Goal: Use online tool/utility: Utilize a website feature to perform a specific function

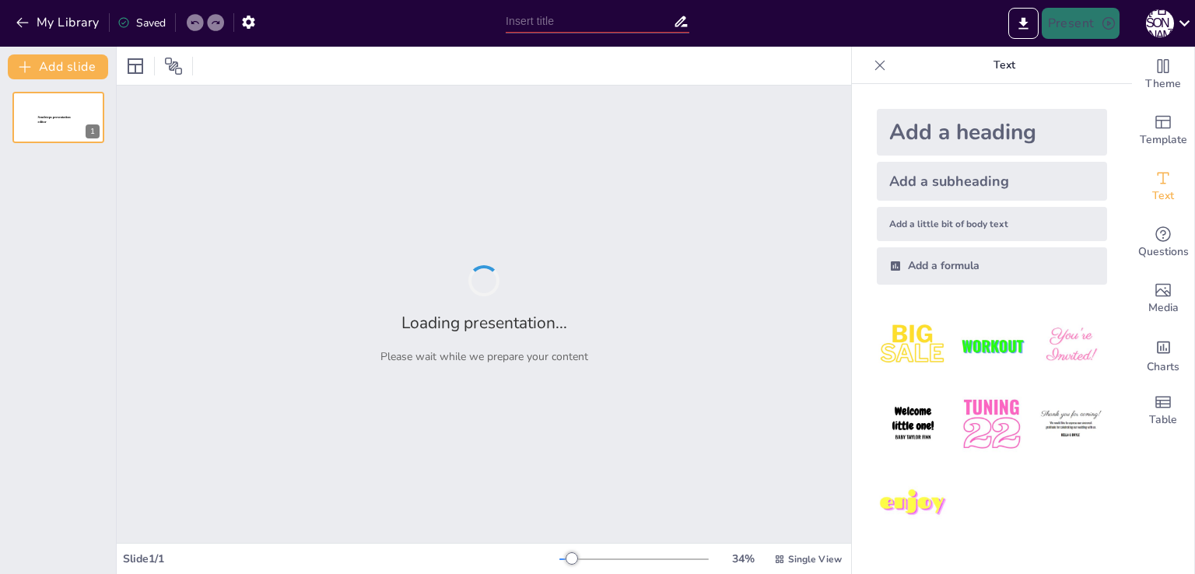
type input "С Днём Рождения, Мама: Празднование 46-летия"
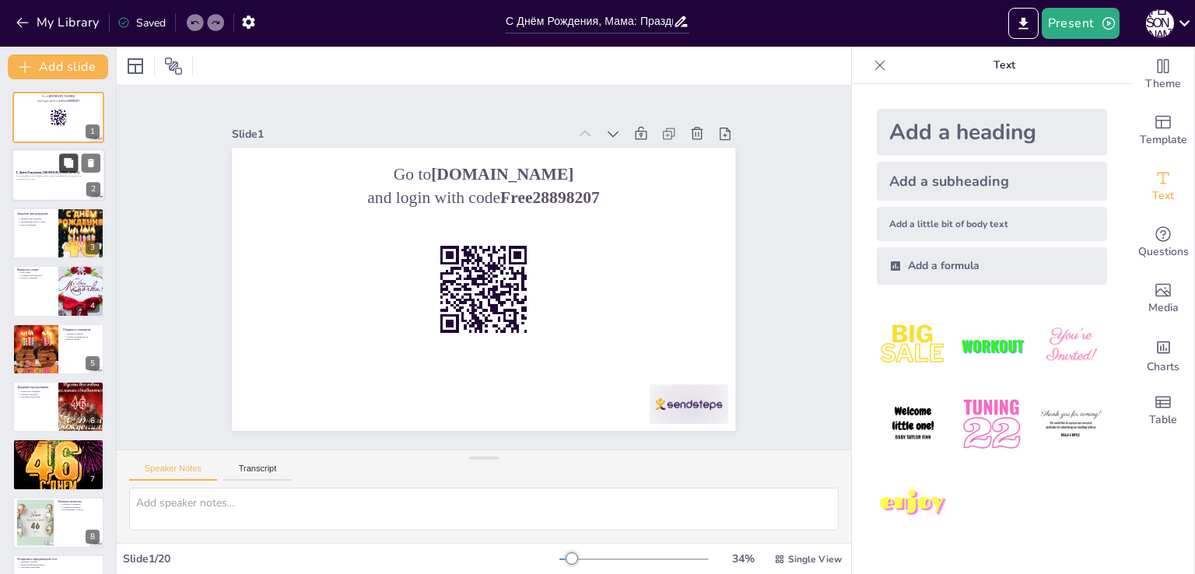
click at [75, 163] on button at bounding box center [68, 163] width 19 height 19
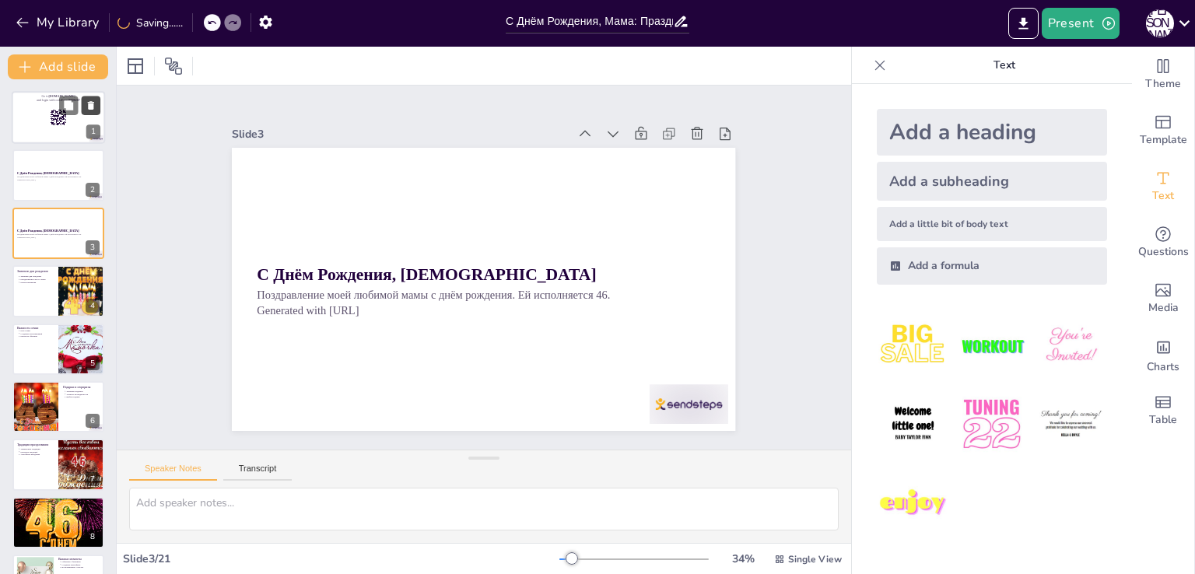
click at [96, 107] on icon at bounding box center [91, 105] width 11 height 11
type textarea "День рождения — это не просто дата, а значимый момент, когда мы можем оглянутьс…"
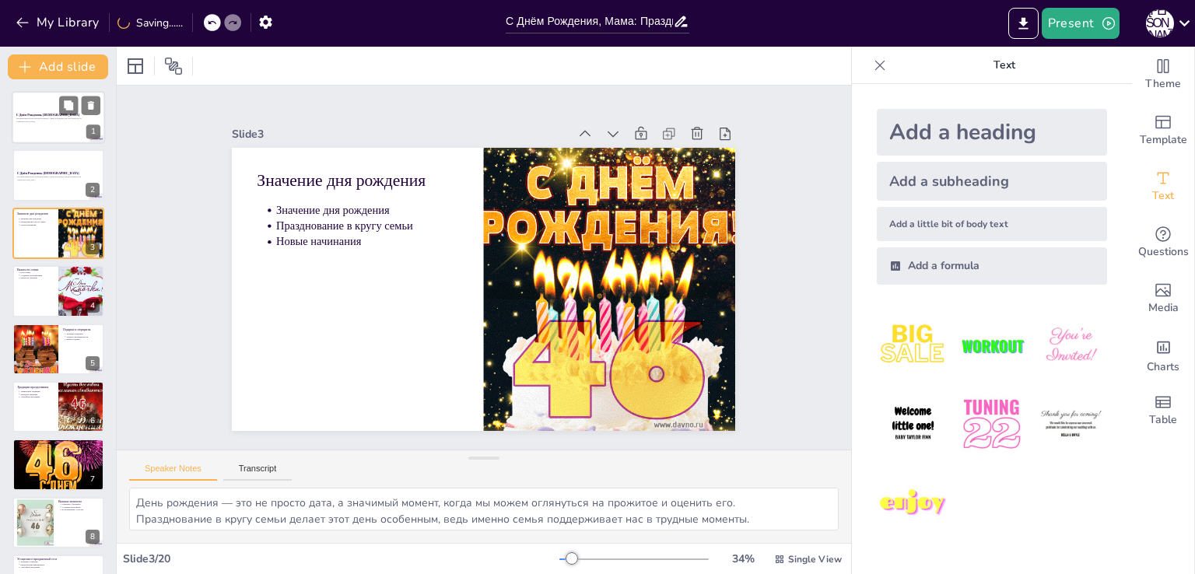
click at [47, 124] on div at bounding box center [58, 117] width 93 height 53
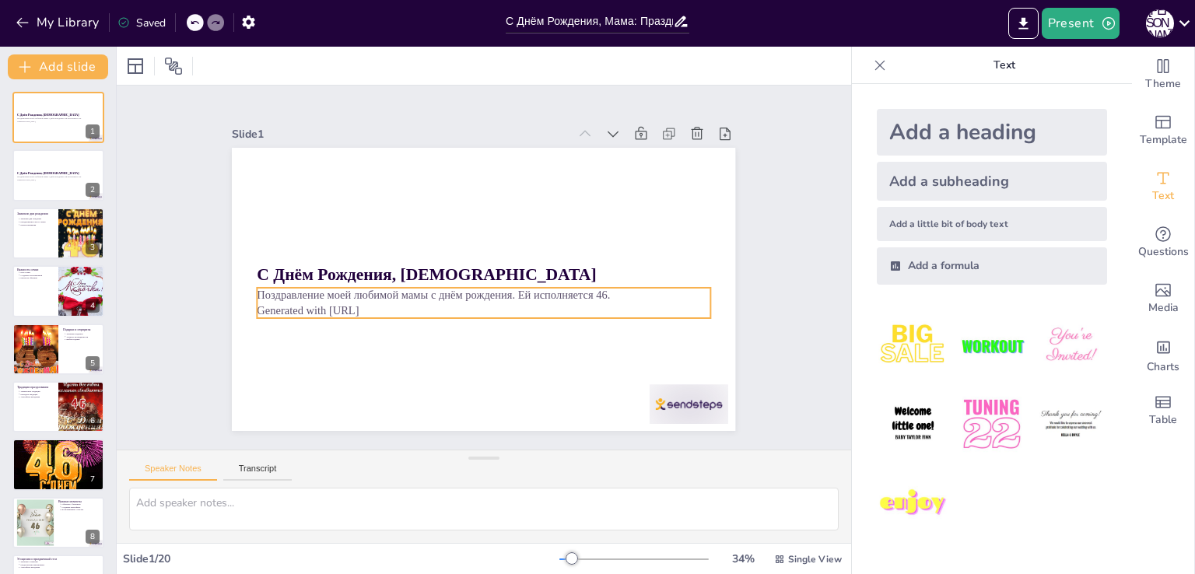
click at [349, 306] on p "Generated with [URL]" at bounding box center [451, 296] width 315 height 347
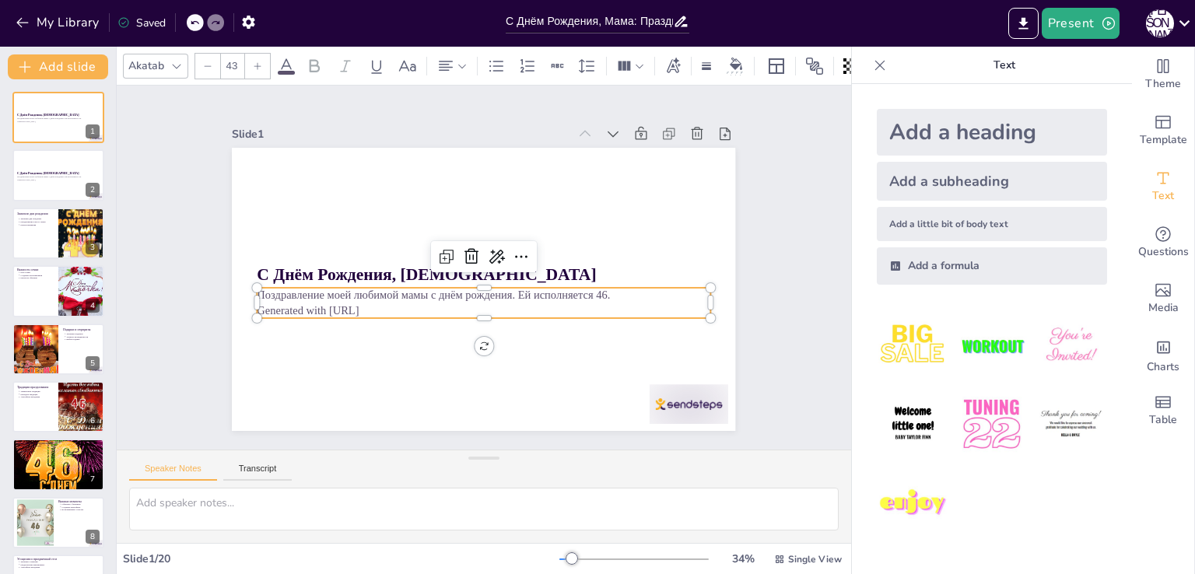
click at [349, 306] on p "Generated with [URL]" at bounding box center [466, 307] width 420 height 198
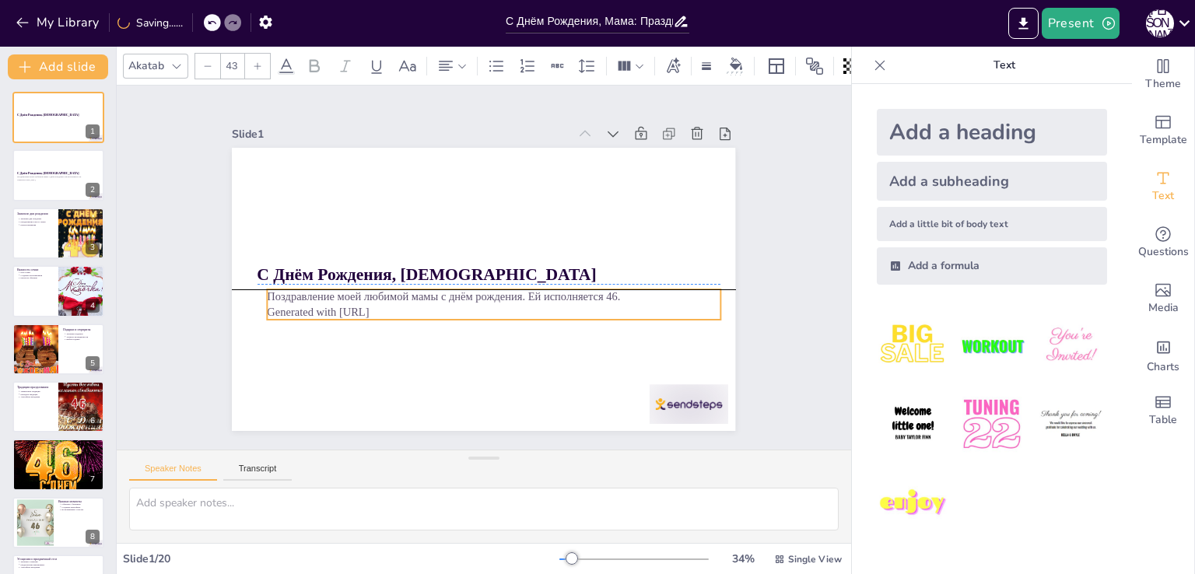
drag, startPoint x: 382, startPoint y: 306, endPoint x: 390, endPoint y: 305, distance: 7.9
click at [390, 305] on p "Generated with [URL]" at bounding box center [442, 249] width 279 height 376
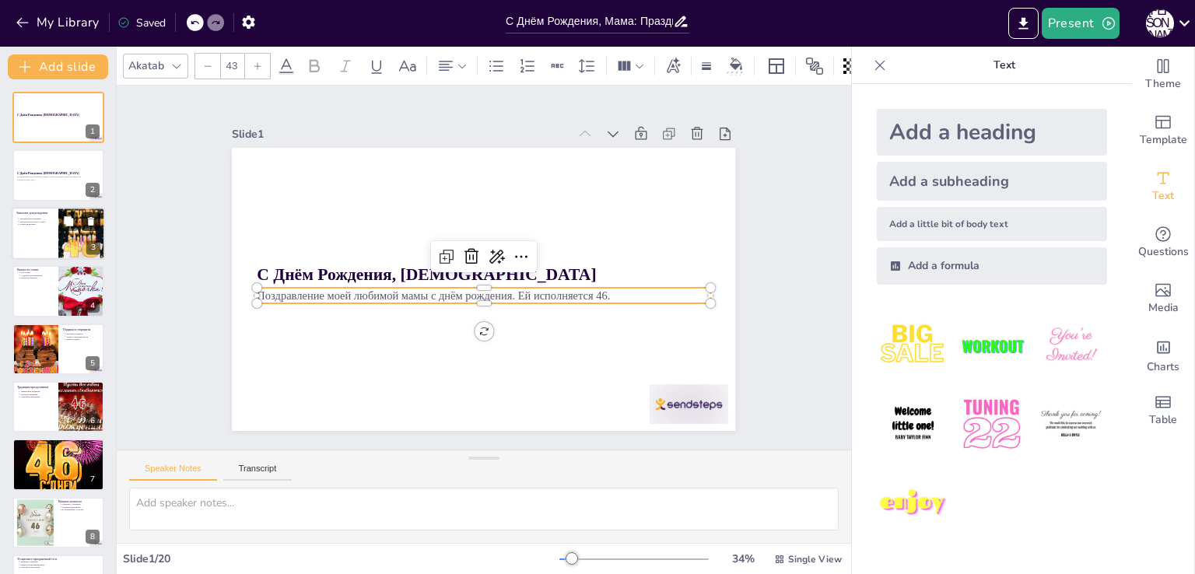
click at [82, 228] on button at bounding box center [91, 221] width 19 height 19
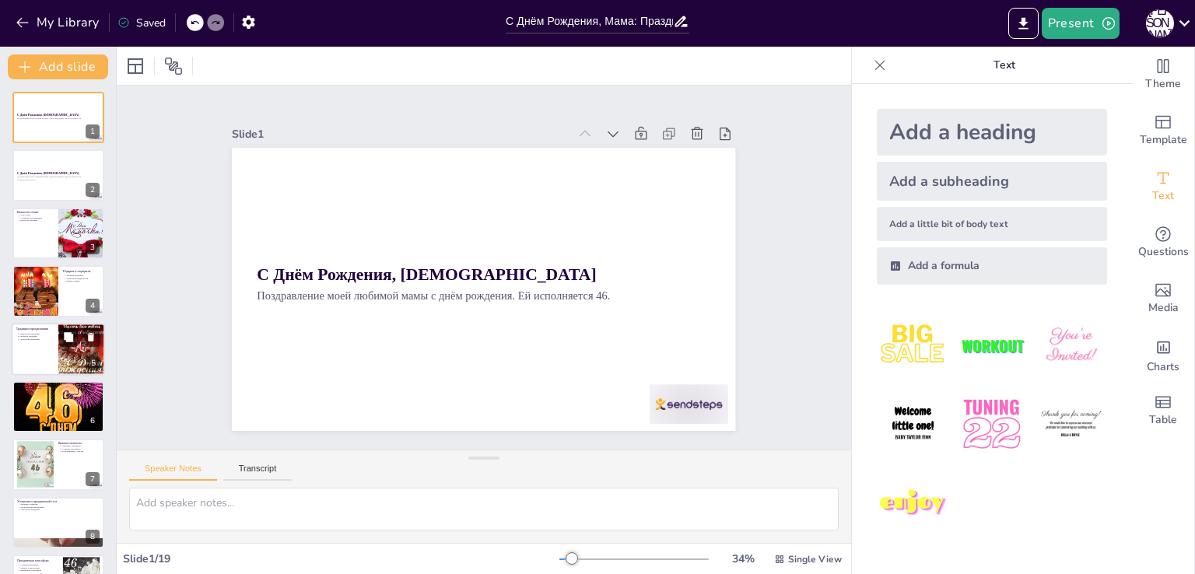
click at [65, 337] on icon at bounding box center [68, 336] width 9 height 9
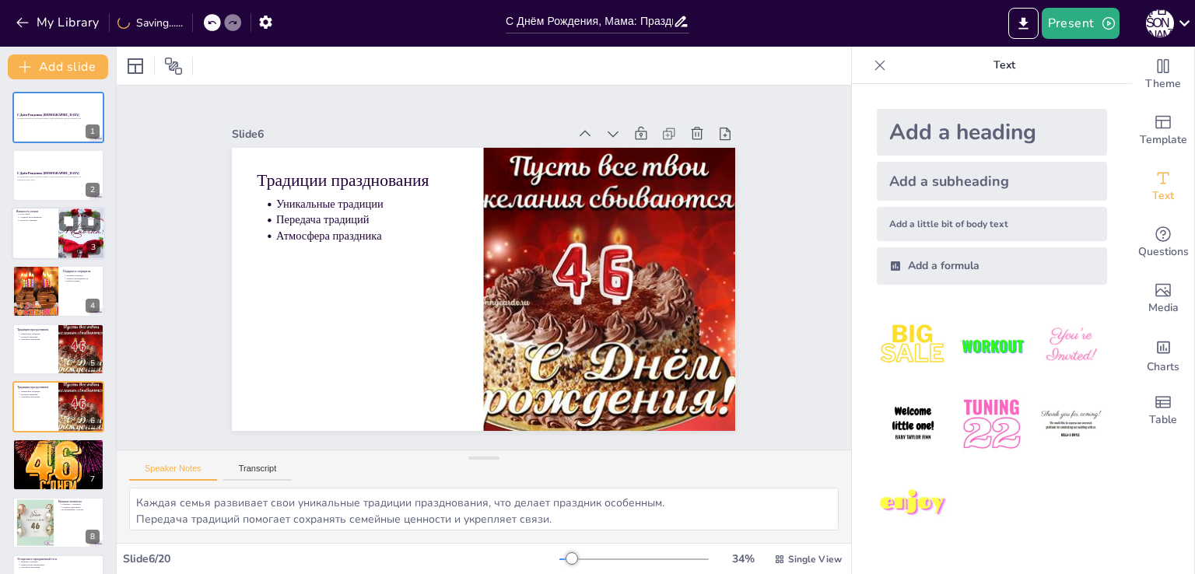
click at [23, 227] on div at bounding box center [58, 233] width 93 height 53
type textarea "Семья играет важную роль в нашей жизни, особенно в моменты радости и печали. Во…"
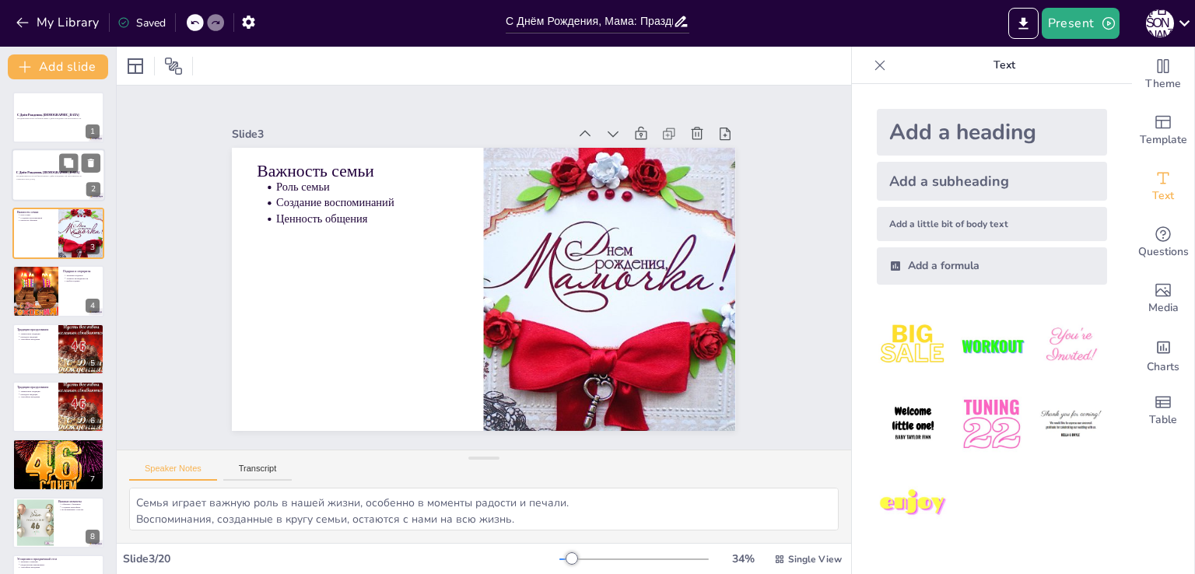
click at [31, 175] on p "Поздравление моей любимой мамы с днём рождения. Ей исполняется 46." at bounding box center [58, 176] width 84 height 3
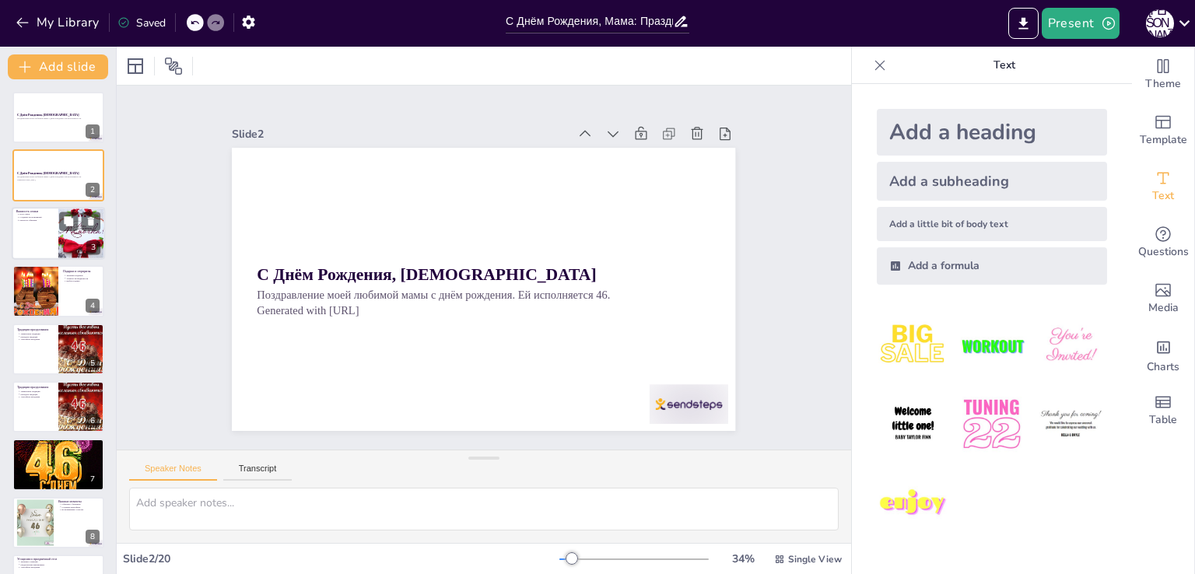
click at [44, 222] on div at bounding box center [58, 233] width 93 height 53
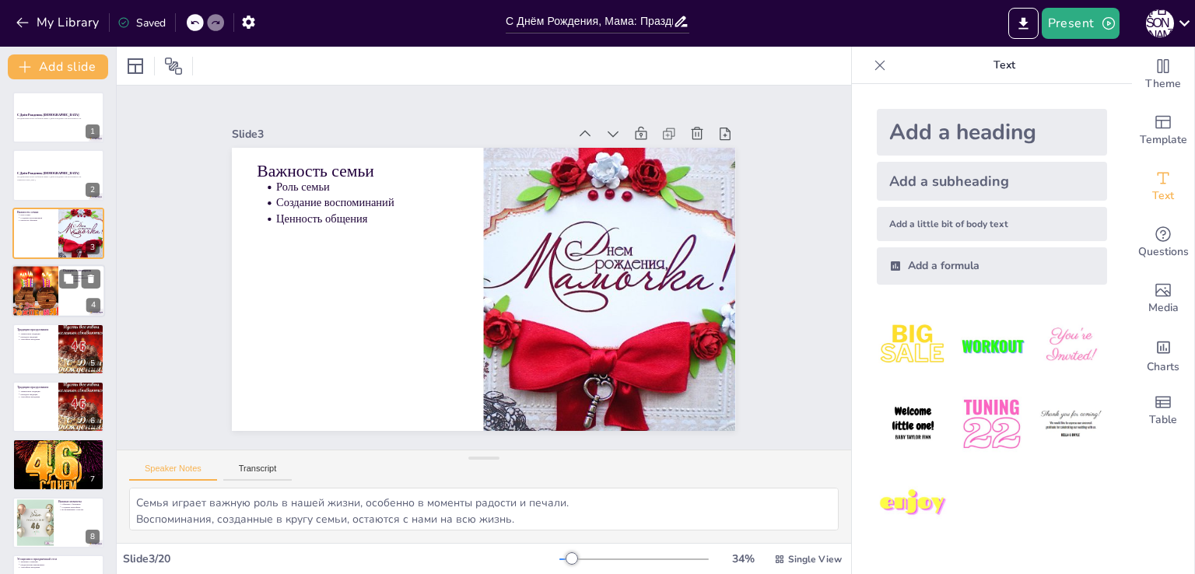
click at [47, 279] on div at bounding box center [35, 290] width 53 height 53
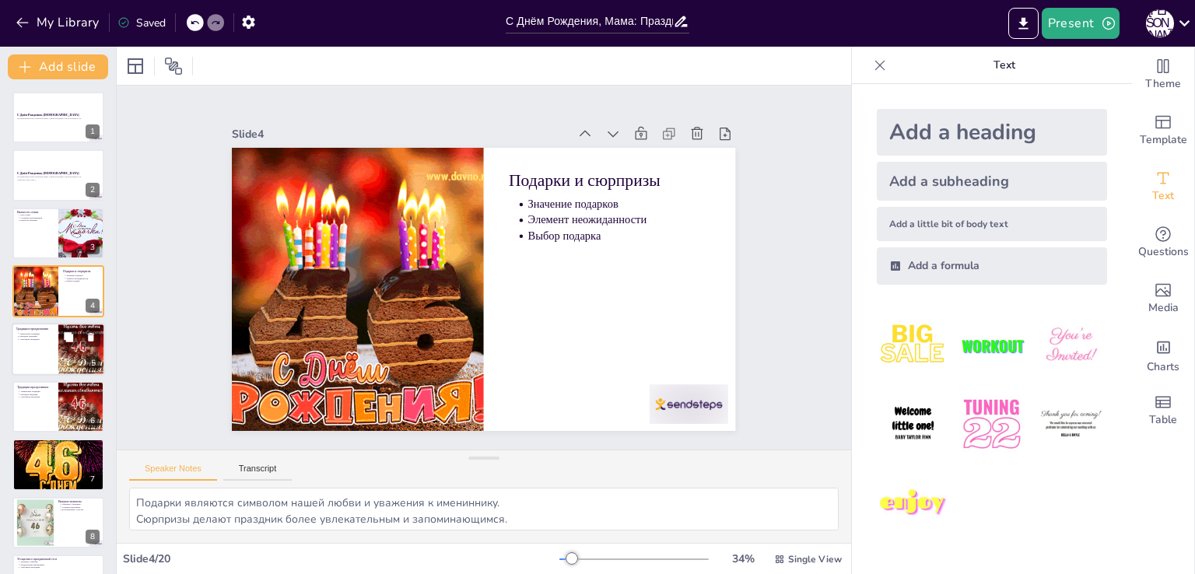
click at [30, 345] on div at bounding box center [58, 349] width 93 height 53
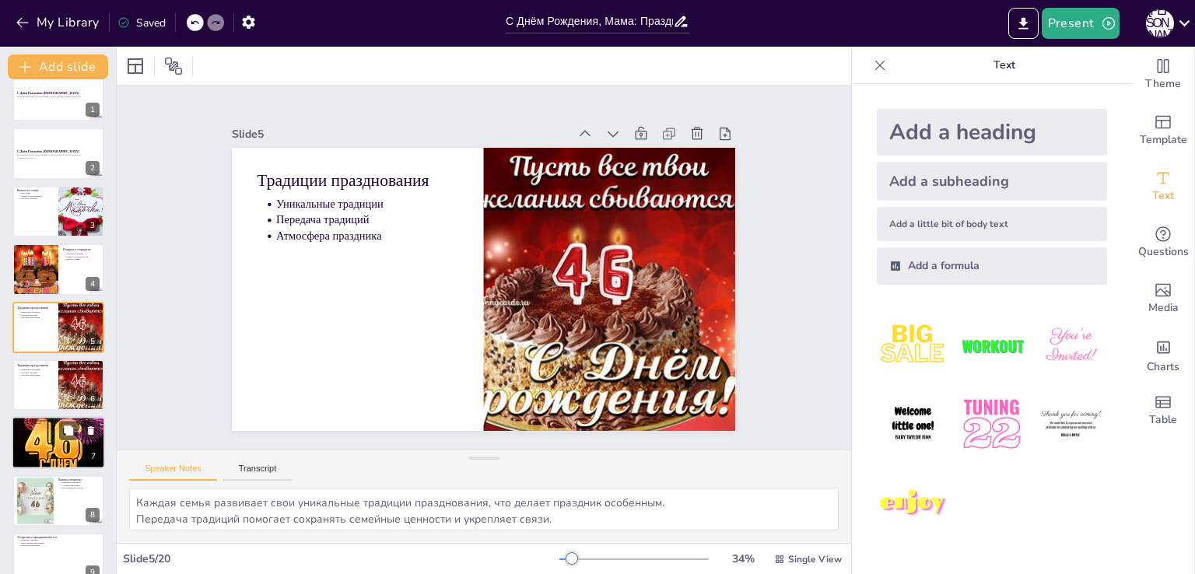
click at [45, 452] on div at bounding box center [58, 442] width 93 height 93
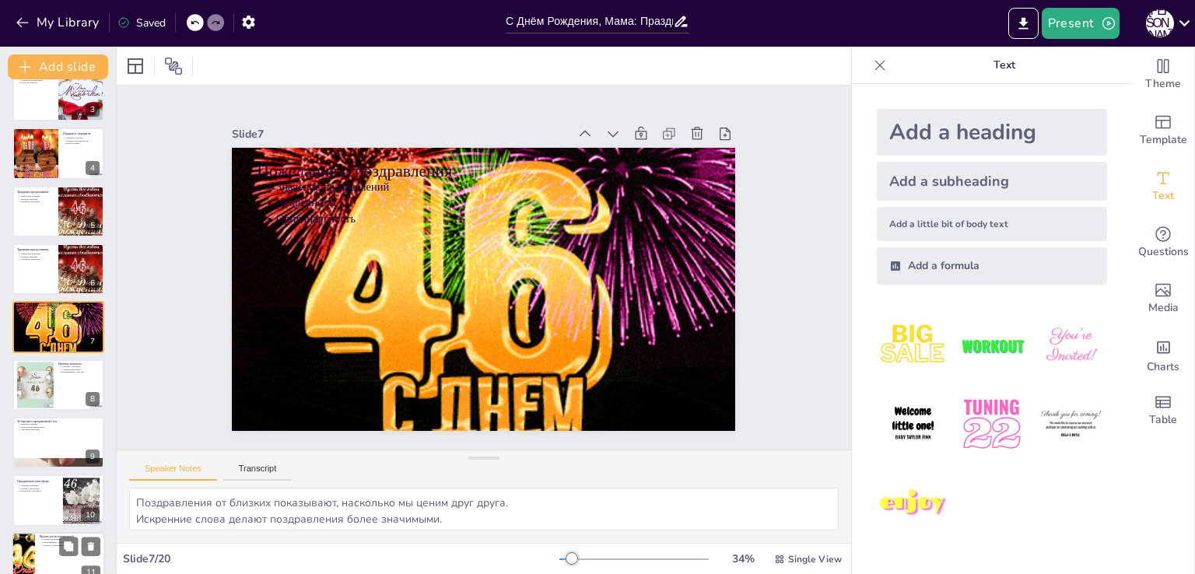
scroll to position [242, 0]
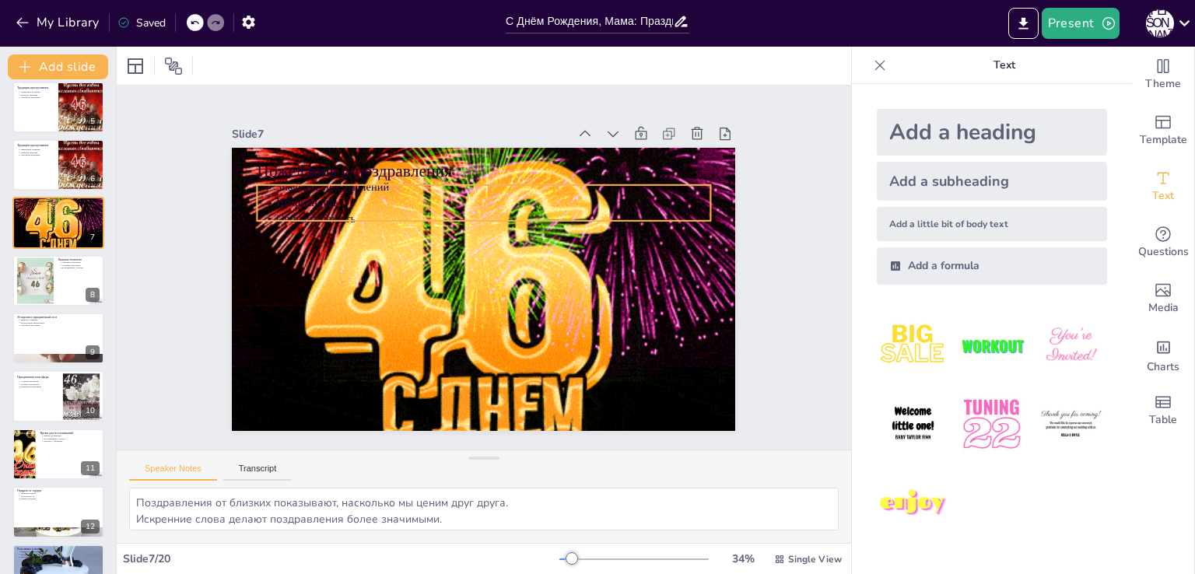
click at [343, 212] on p "Оригинальность" at bounding box center [509, 310] width 333 height 302
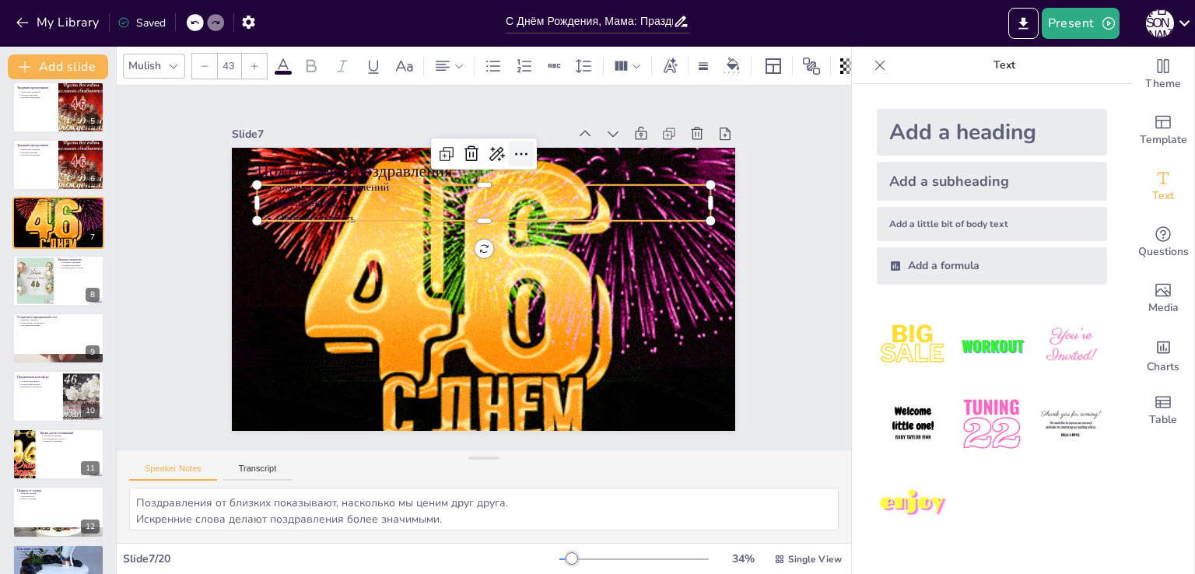
click at [601, 274] on icon at bounding box center [603, 280] width 5 height 12
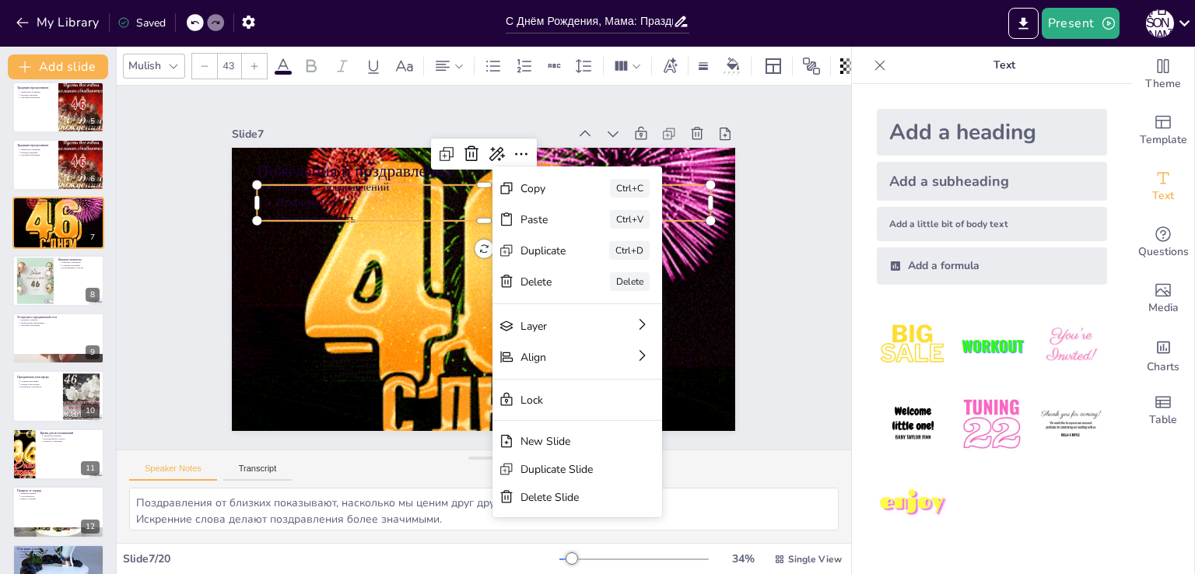
click at [525, 209] on p "Оригинальность" at bounding box center [533, 277] width 16 height 434
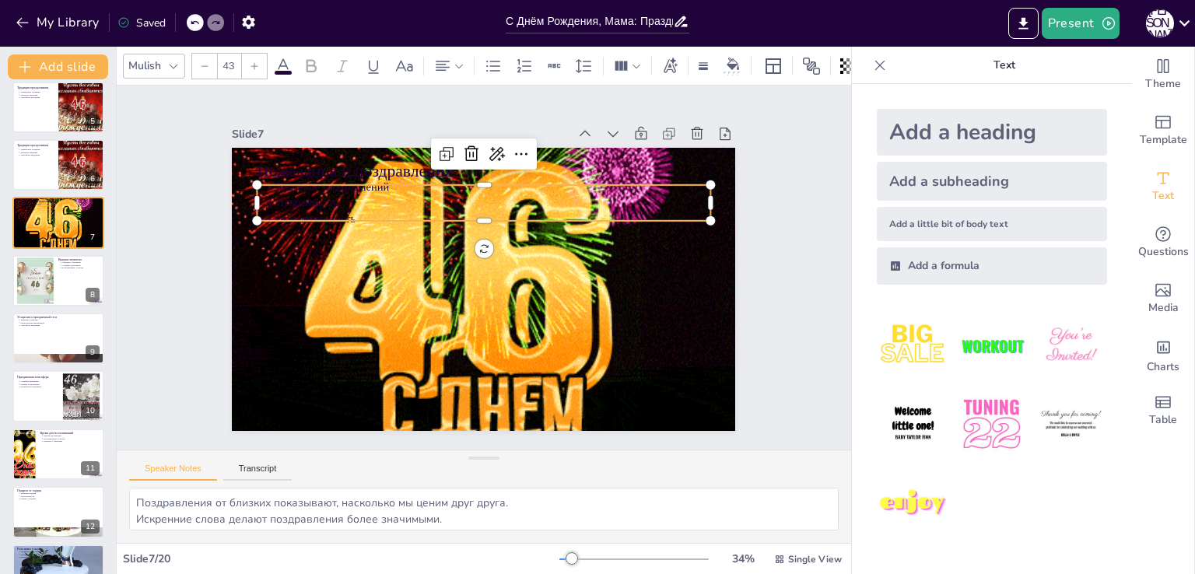
click at [342, 243] on p "Оригинальность" at bounding box center [490, 317] width 418 height 149
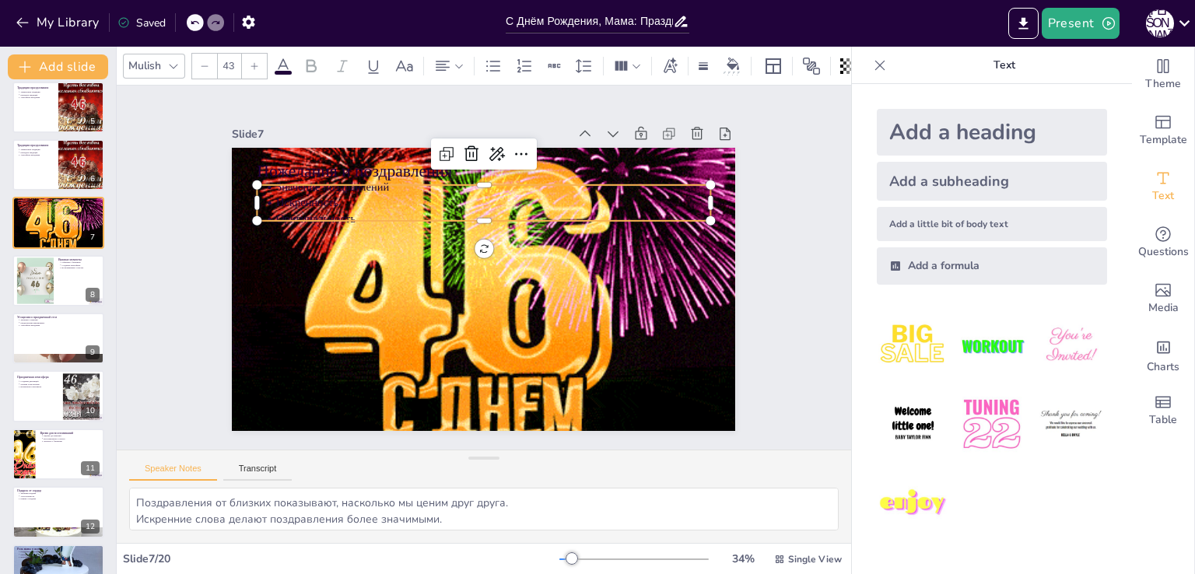
click at [342, 212] on p "Оригинальность" at bounding box center [500, 314] width 384 height 230
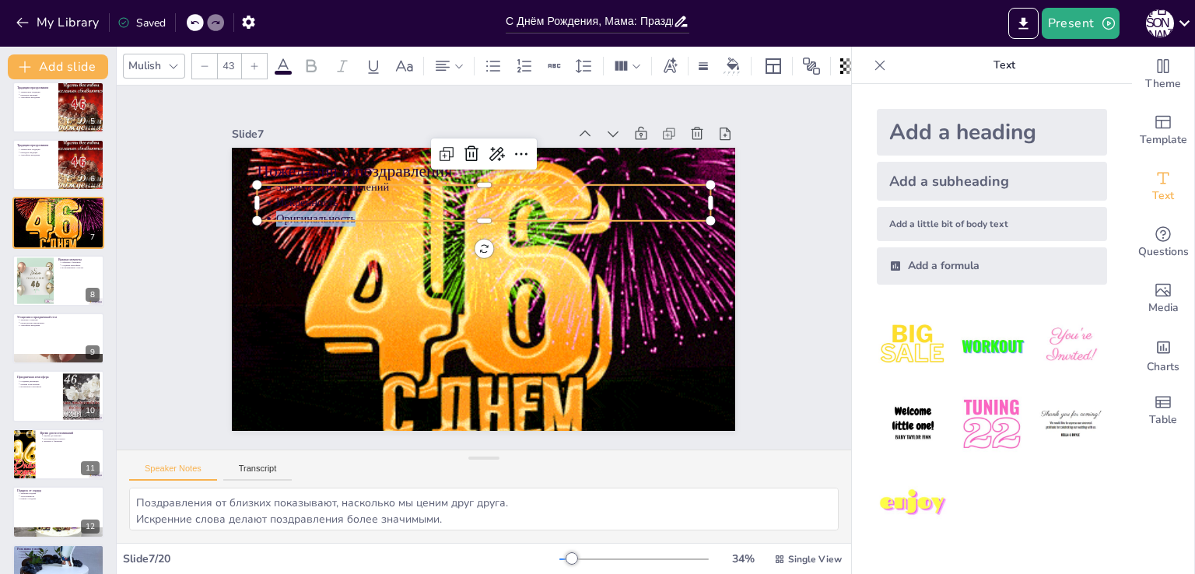
click at [342, 261] on p "Оригинальность" at bounding box center [464, 314] width 428 height 106
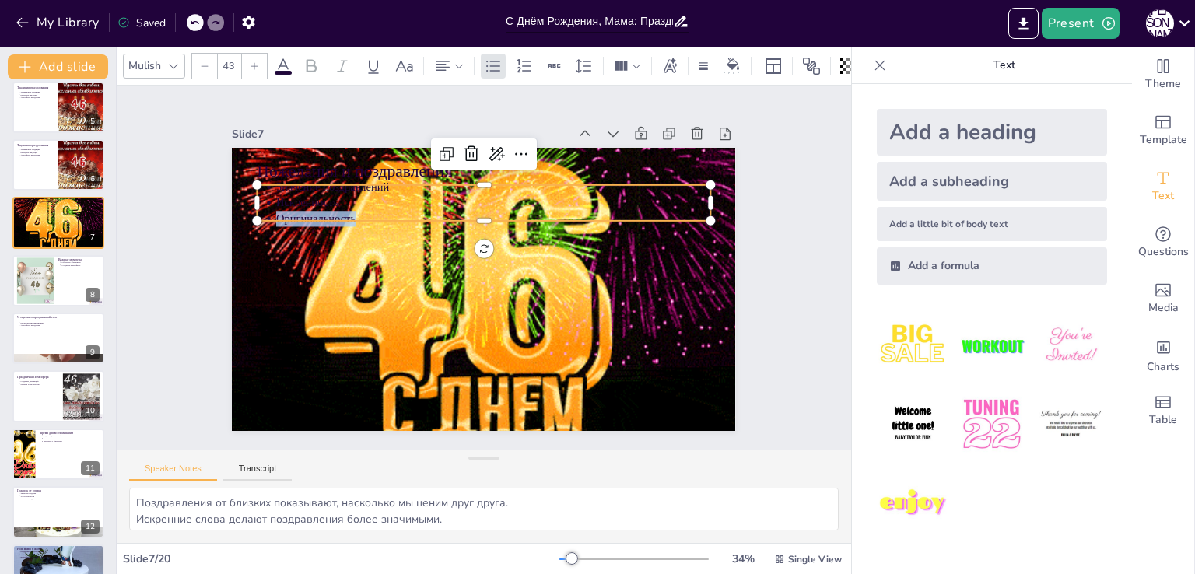
click at [342, 221] on p "Оригинальность" at bounding box center [494, 316] width 403 height 191
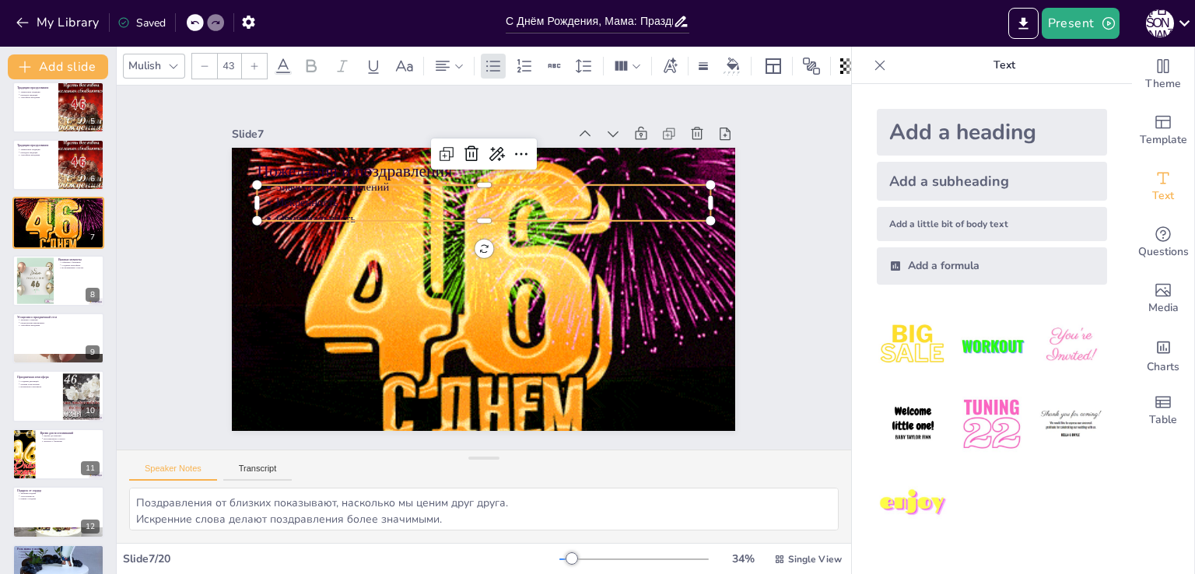
click at [437, 212] on p "Оригинальность" at bounding box center [532, 256] width 191 height 403
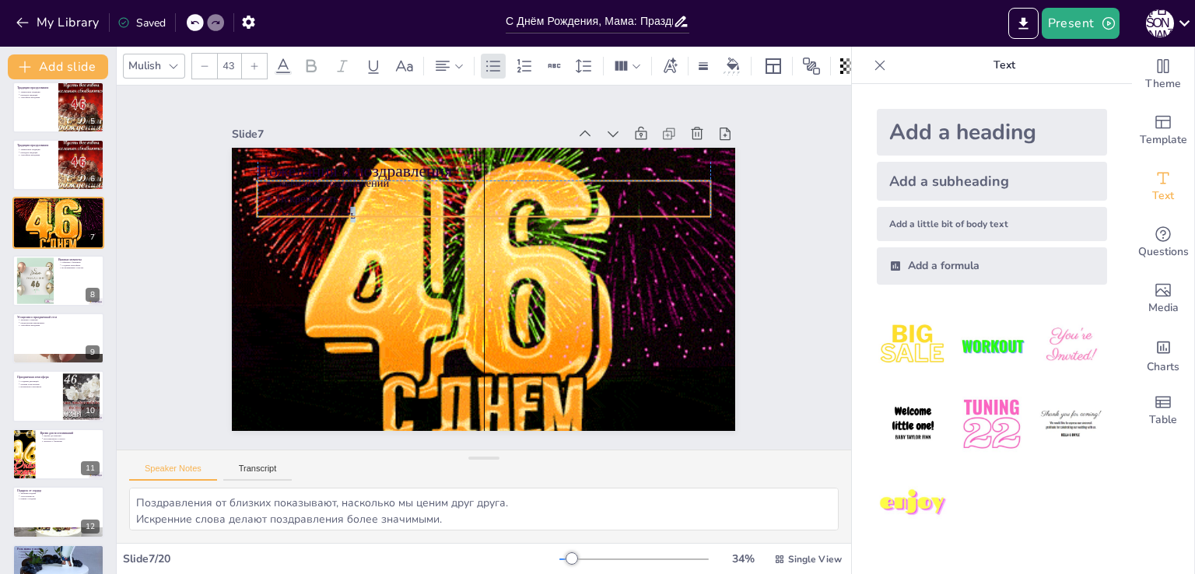
click at [360, 209] on p "Оригинальность" at bounding box center [526, 234] width 333 height 302
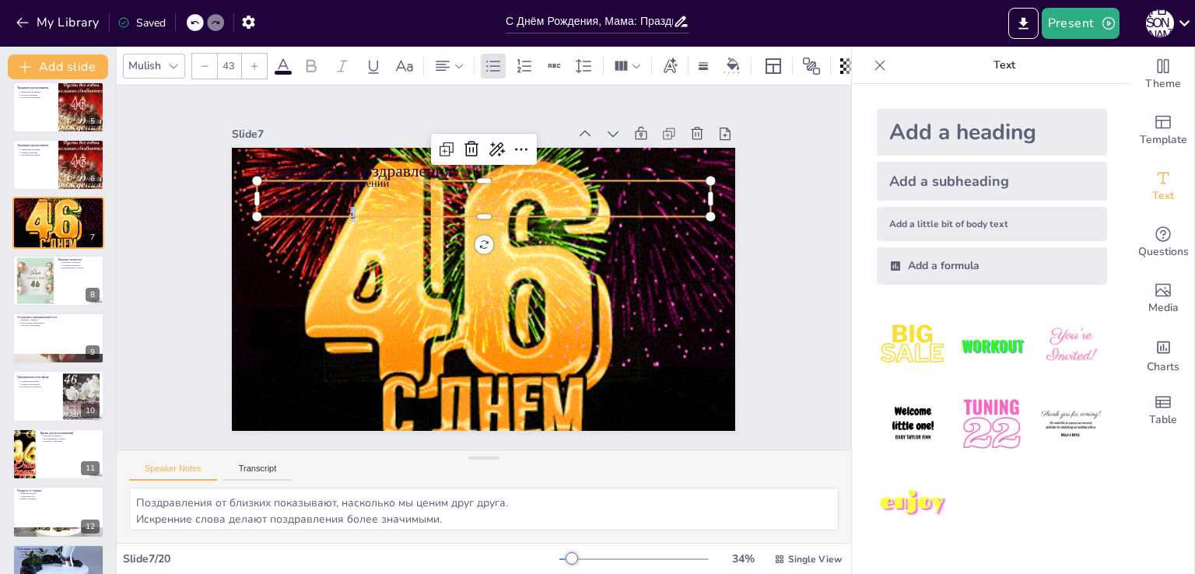
click at [341, 225] on p "Оригинальность" at bounding box center [497, 320] width 403 height 191
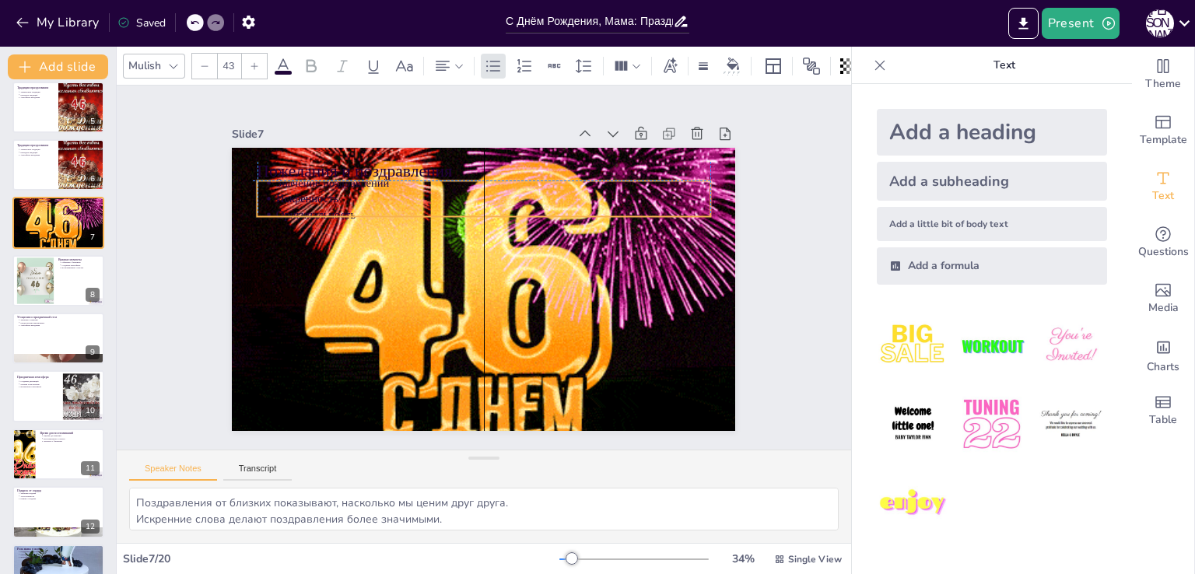
click at [505, 206] on p "Оригинальность" at bounding box center [535, 282] width 61 height 433
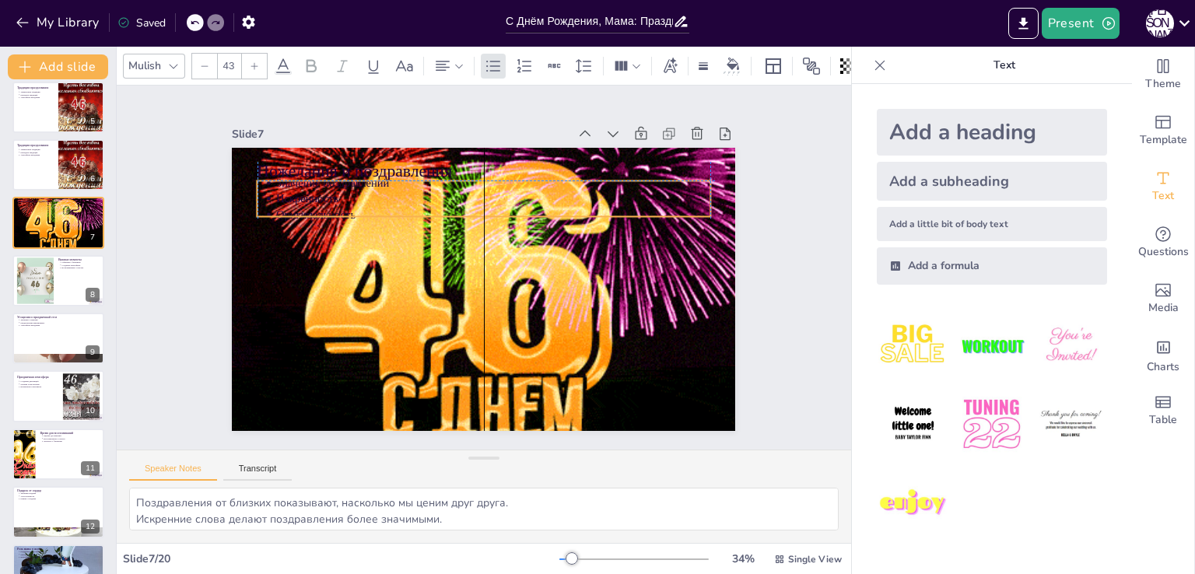
click at [507, 208] on p "Оригинальность" at bounding box center [537, 271] width 61 height 433
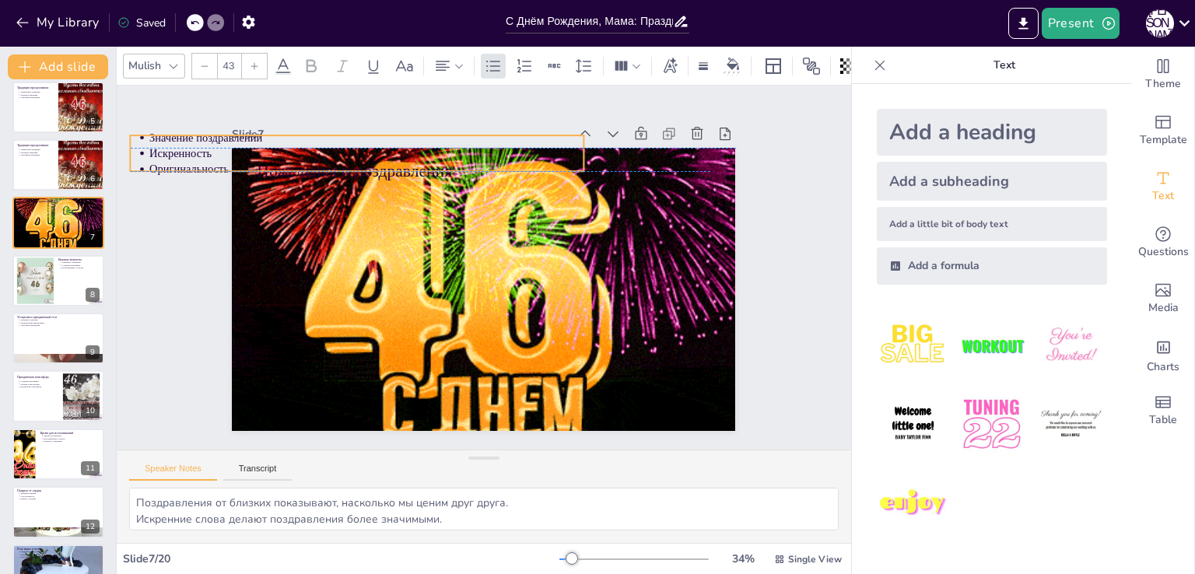
drag, startPoint x: 342, startPoint y: 205, endPoint x: 215, endPoint y: 157, distance: 135.4
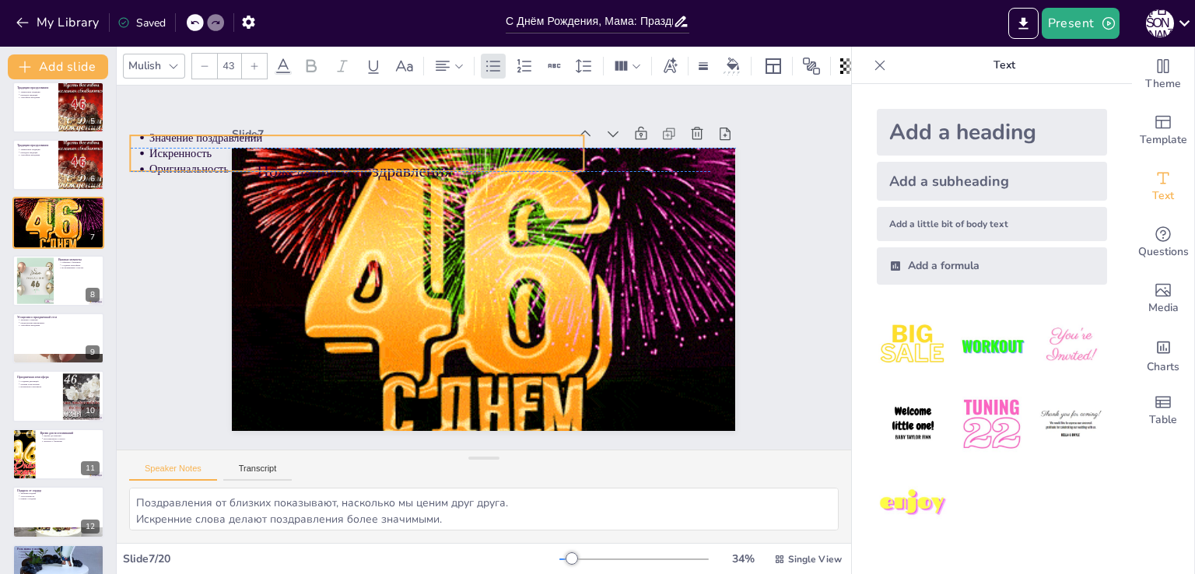
click at [215, 161] on p "Оригинальность" at bounding box center [366, 169] width 434 height 16
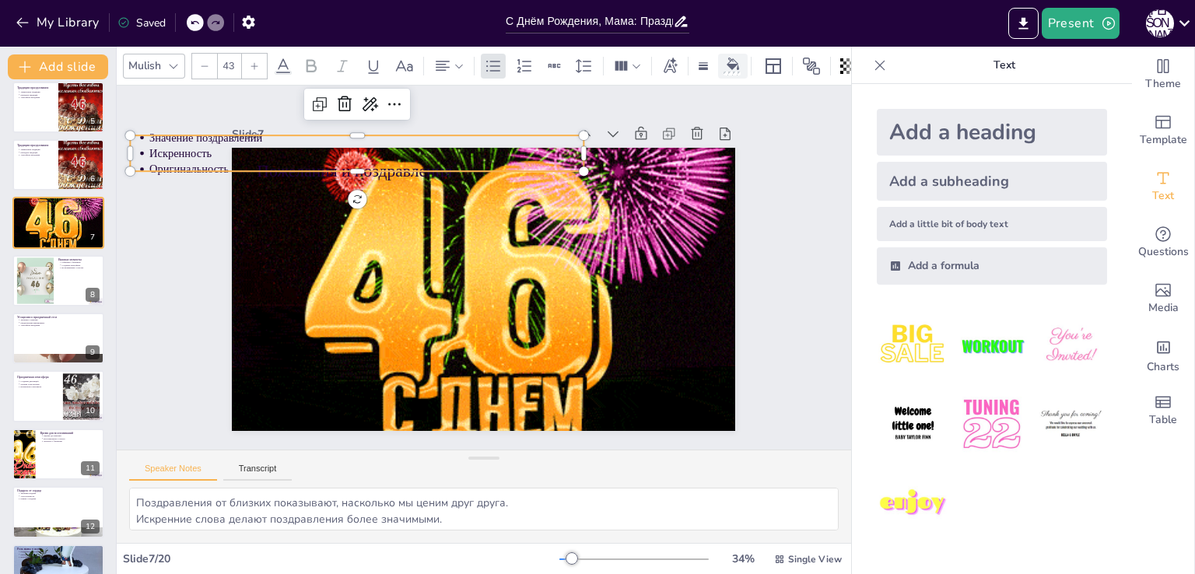
click at [730, 61] on icon at bounding box center [733, 64] width 12 height 12
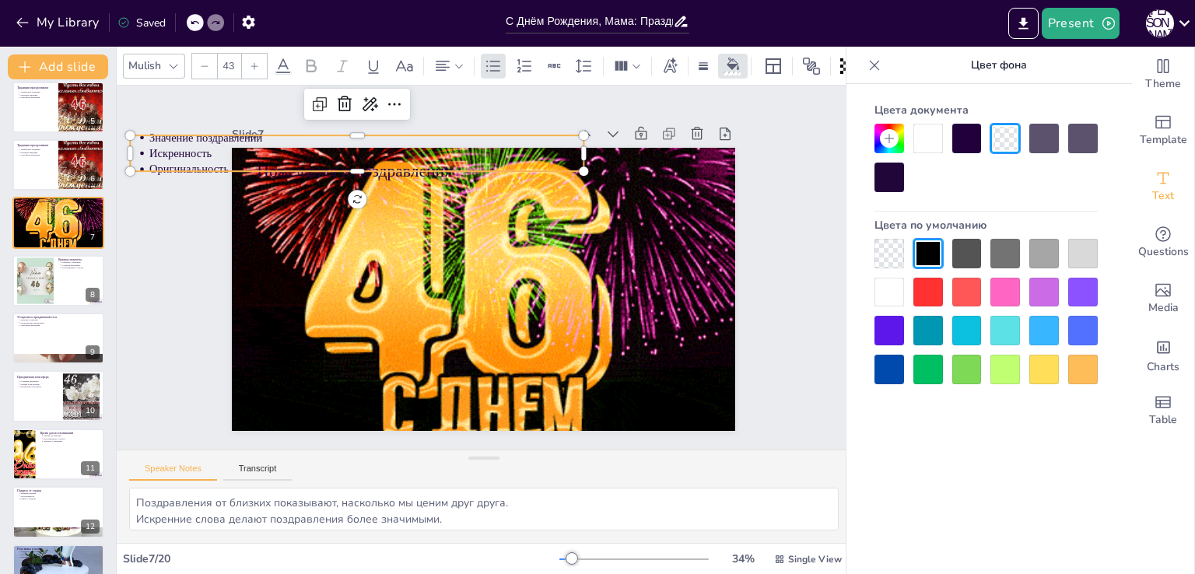
click at [892, 281] on div at bounding box center [889, 293] width 30 height 30
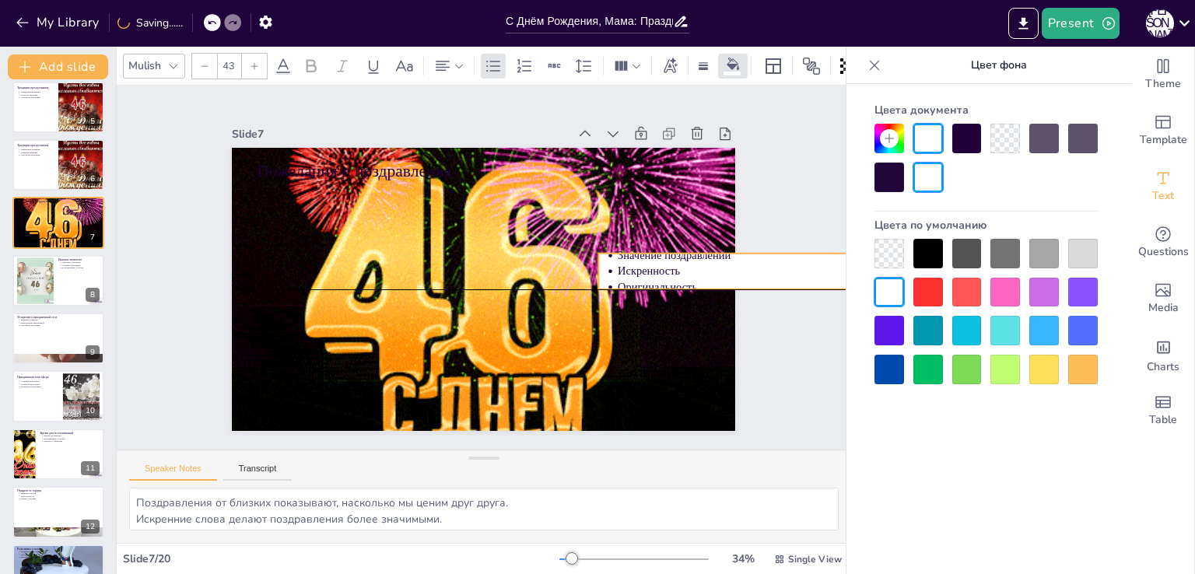
drag, startPoint x: 476, startPoint y: 148, endPoint x: 944, endPoint y: 263, distance: 482.2
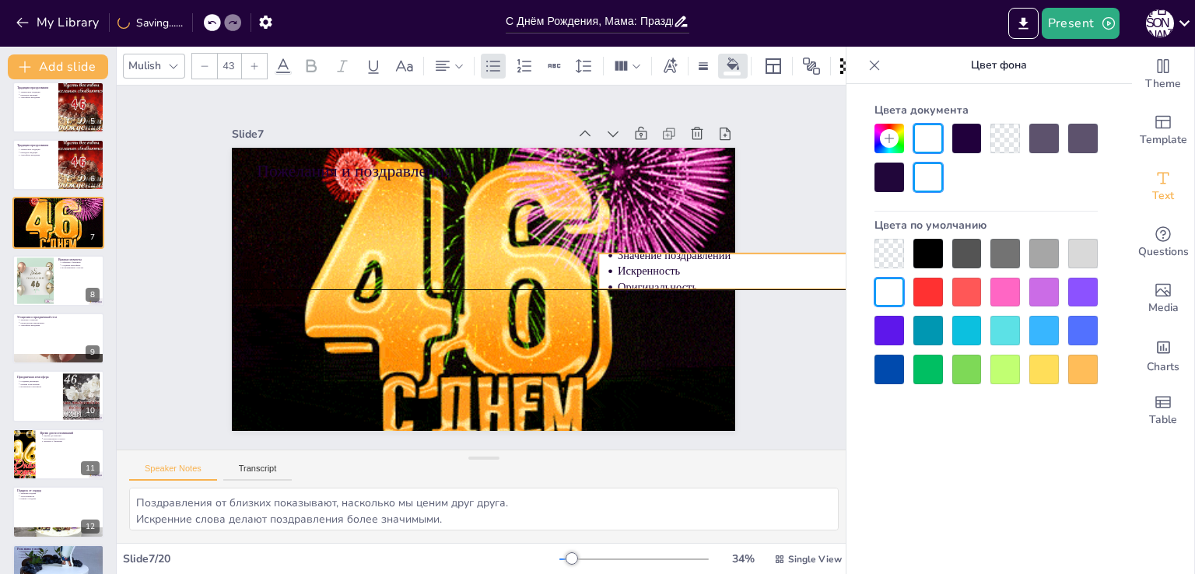
click at [944, 263] on body "My Library Saving...... С Днём Рождения, Мама: Празднование 46-летия Present А …" at bounding box center [597, 287] width 1195 height 574
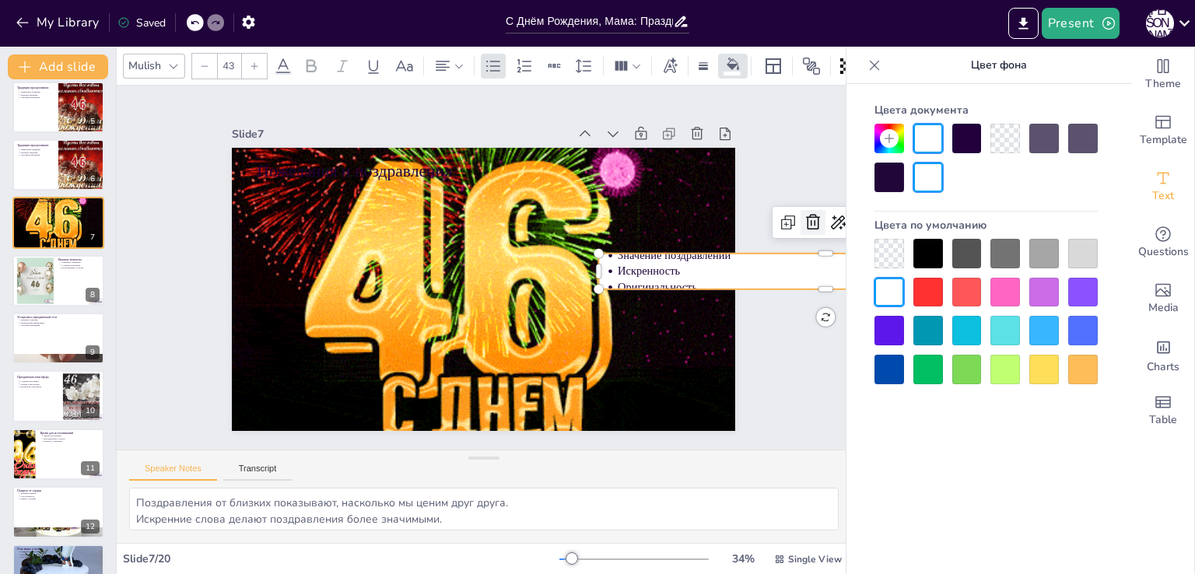
click at [724, 497] on icon at bounding box center [714, 507] width 20 height 20
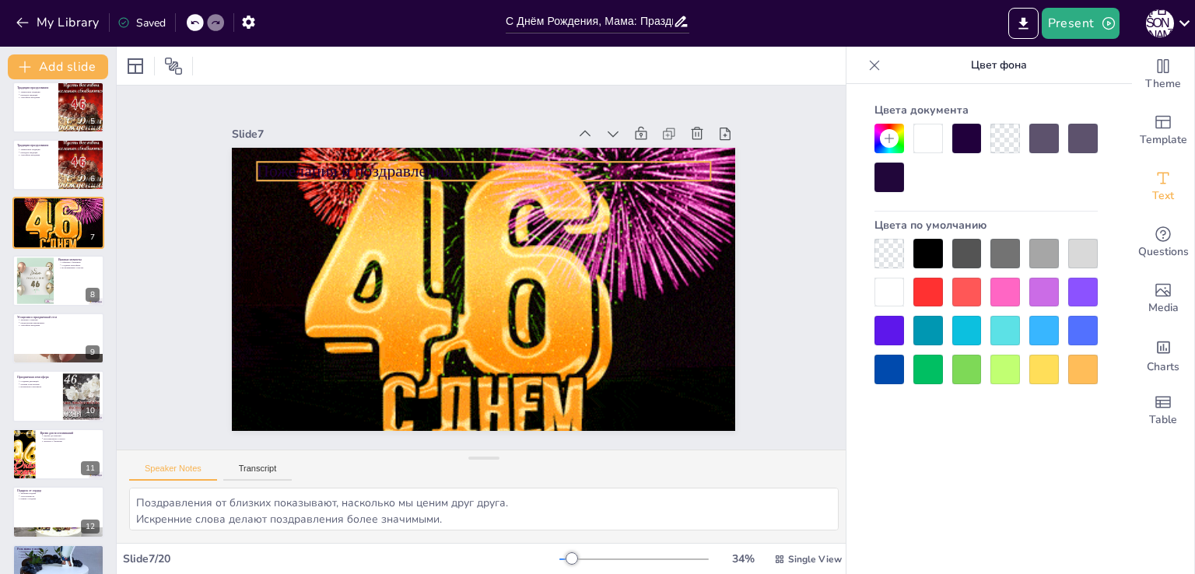
click at [371, 167] on p "Пожелания и поздравления" at bounding box center [412, 332] width 321 height 352
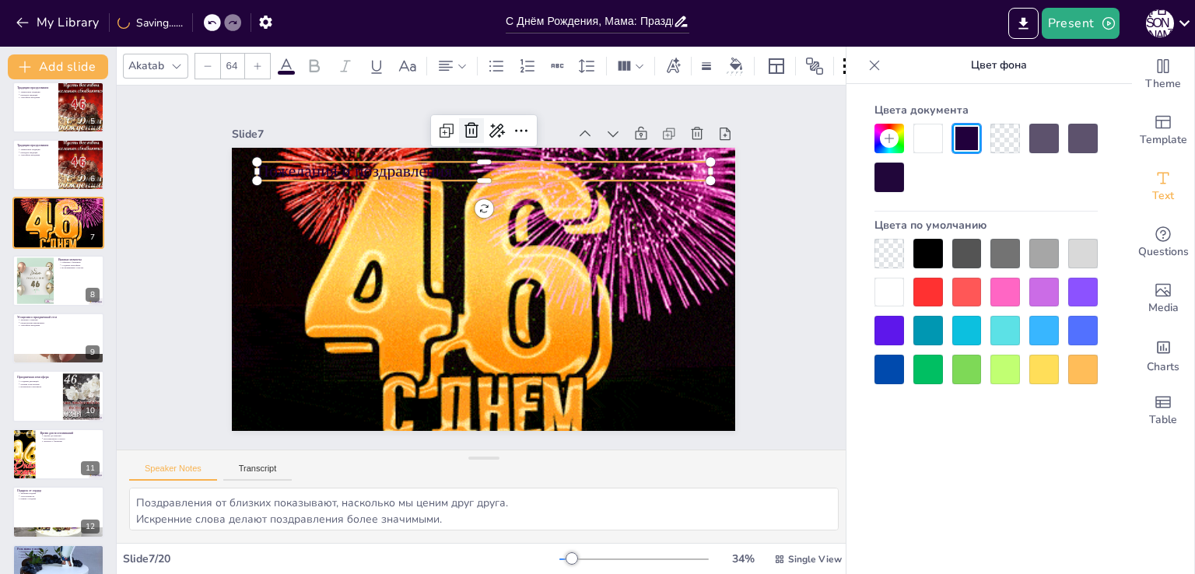
click at [574, 164] on icon at bounding box center [587, 177] width 26 height 26
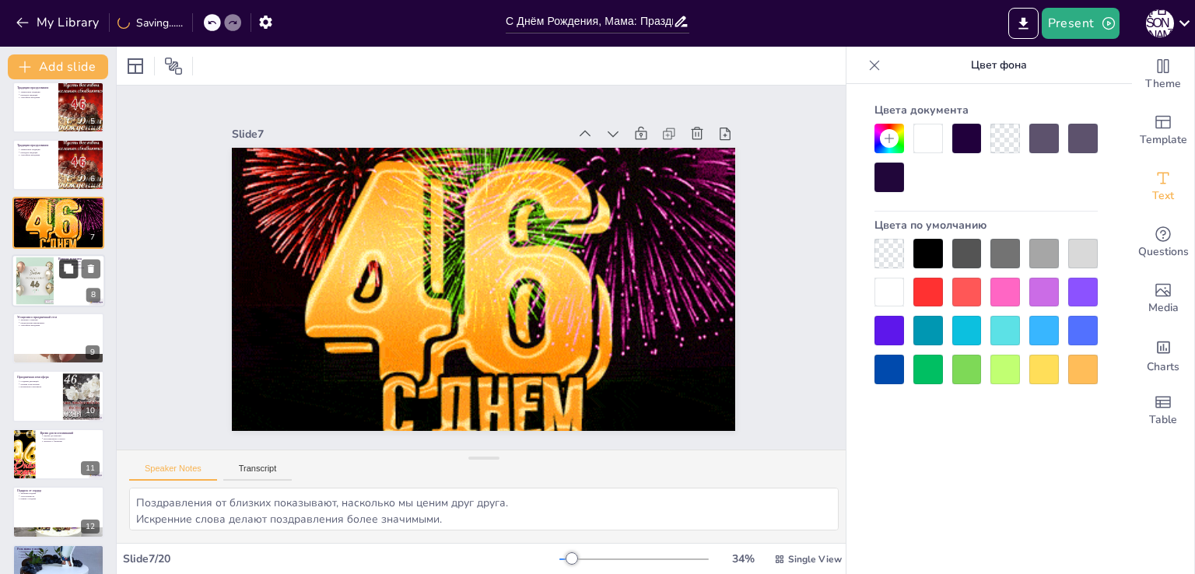
click at [61, 275] on button at bounding box center [68, 268] width 19 height 19
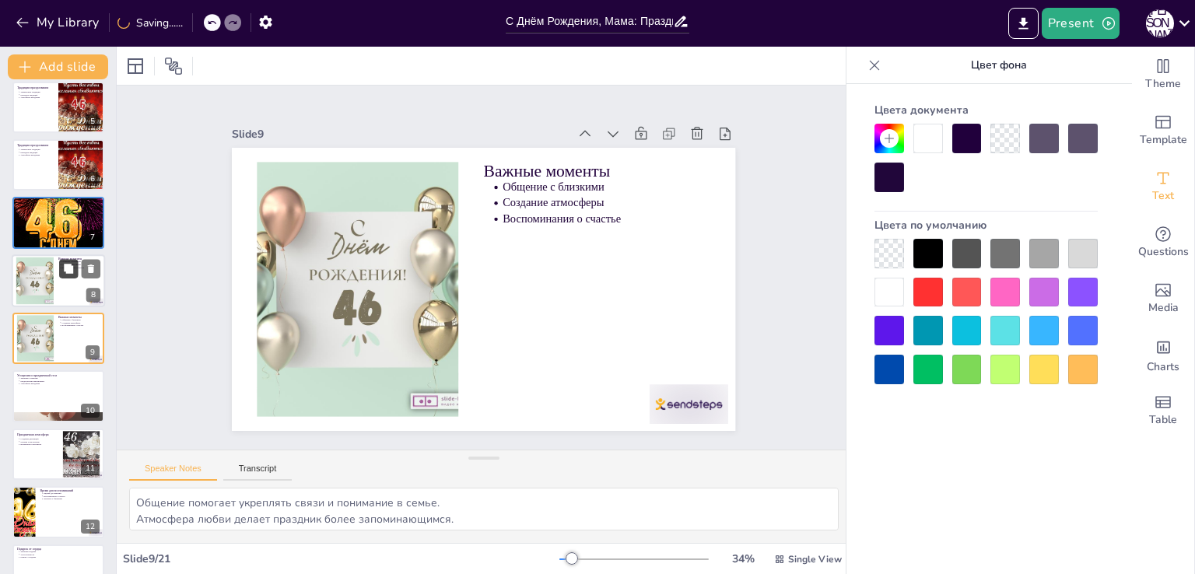
scroll to position [254, 0]
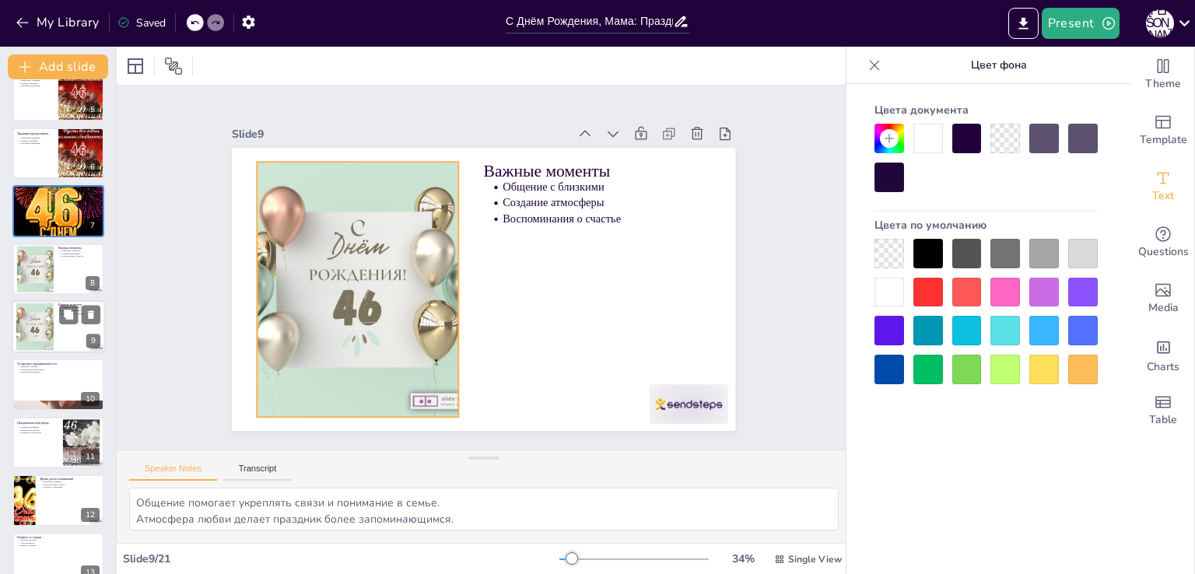
click at [34, 327] on div at bounding box center [34, 326] width 47 height 47
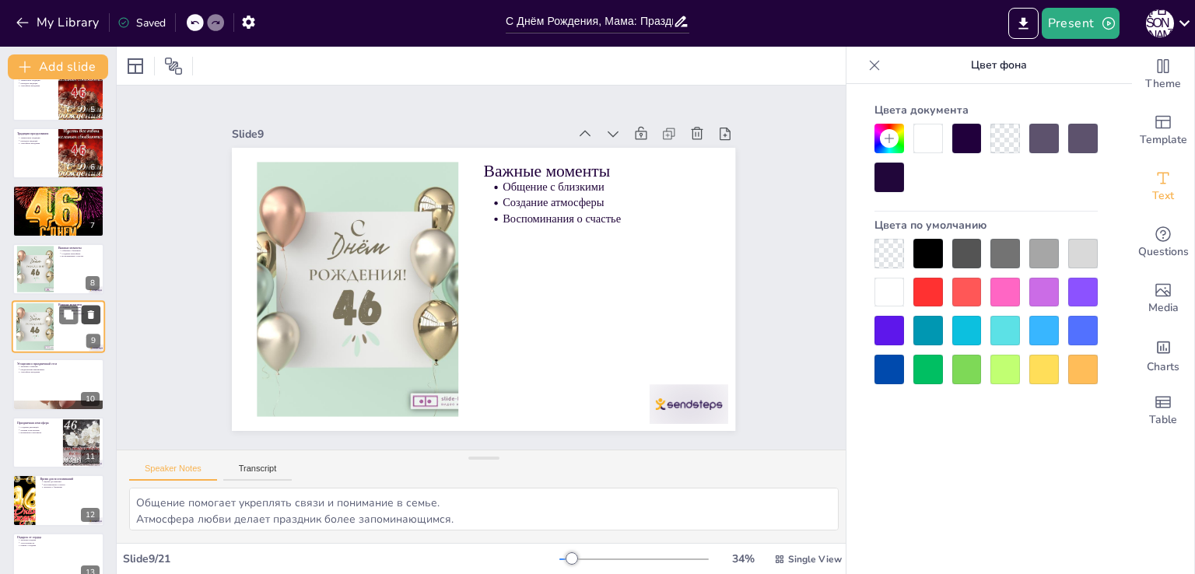
click at [89, 320] on button at bounding box center [91, 314] width 19 height 19
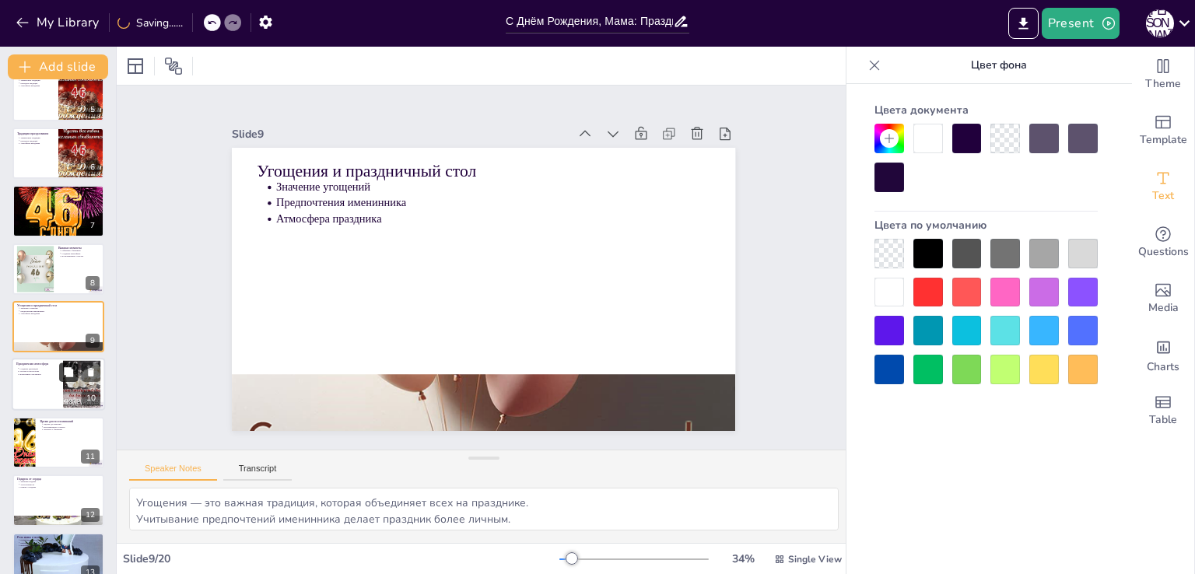
click at [67, 364] on button at bounding box center [68, 372] width 19 height 19
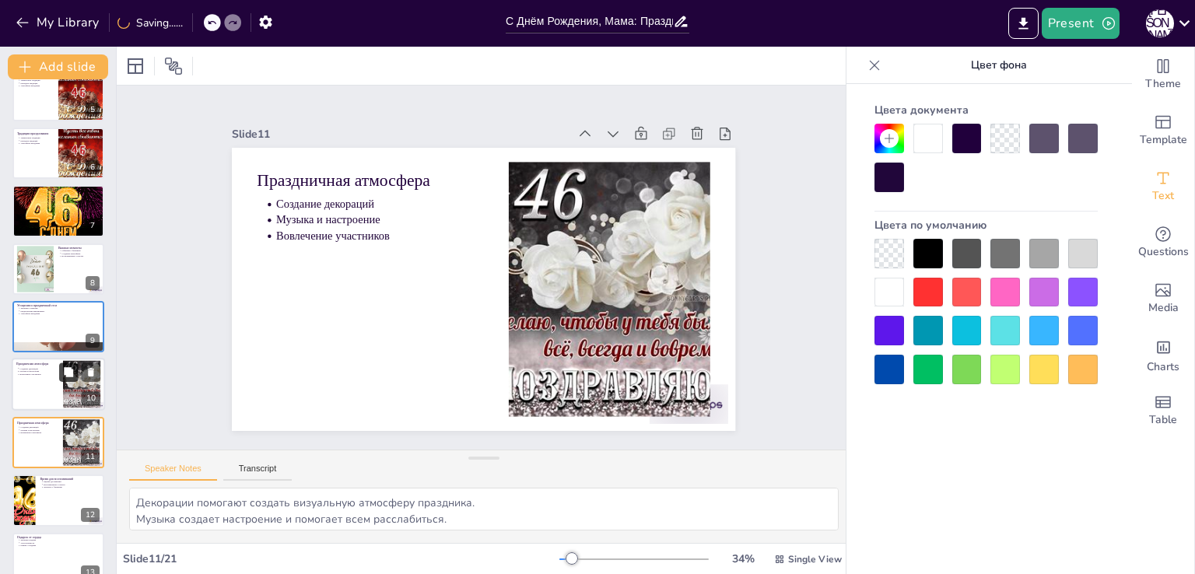
scroll to position [370, 0]
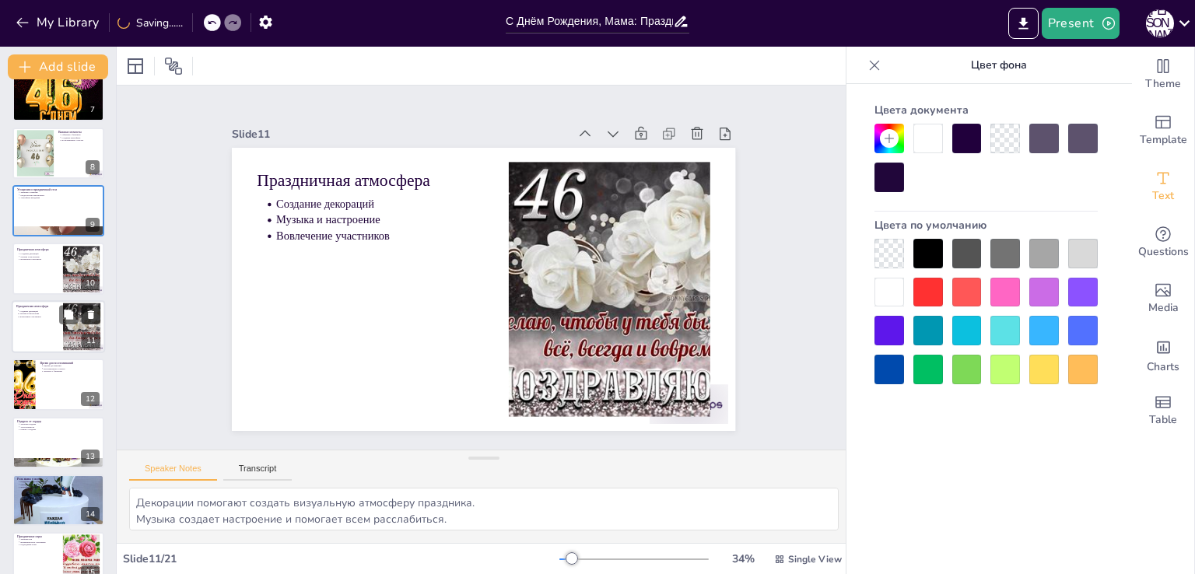
click at [88, 313] on icon at bounding box center [91, 314] width 11 height 11
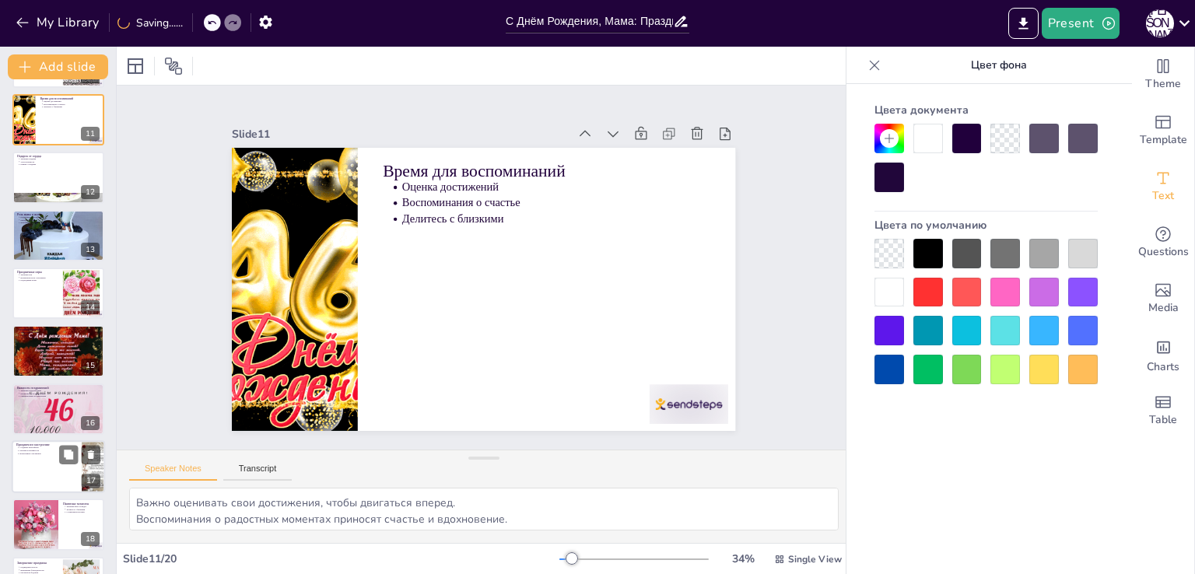
scroll to position [681, 0]
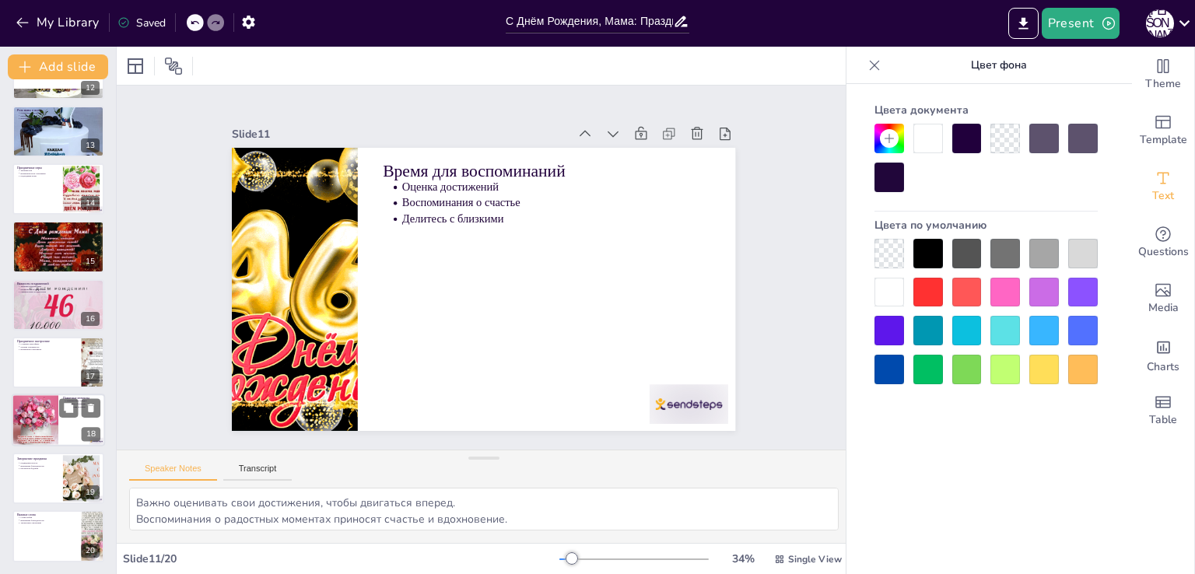
click at [38, 408] on div at bounding box center [35, 420] width 47 height 70
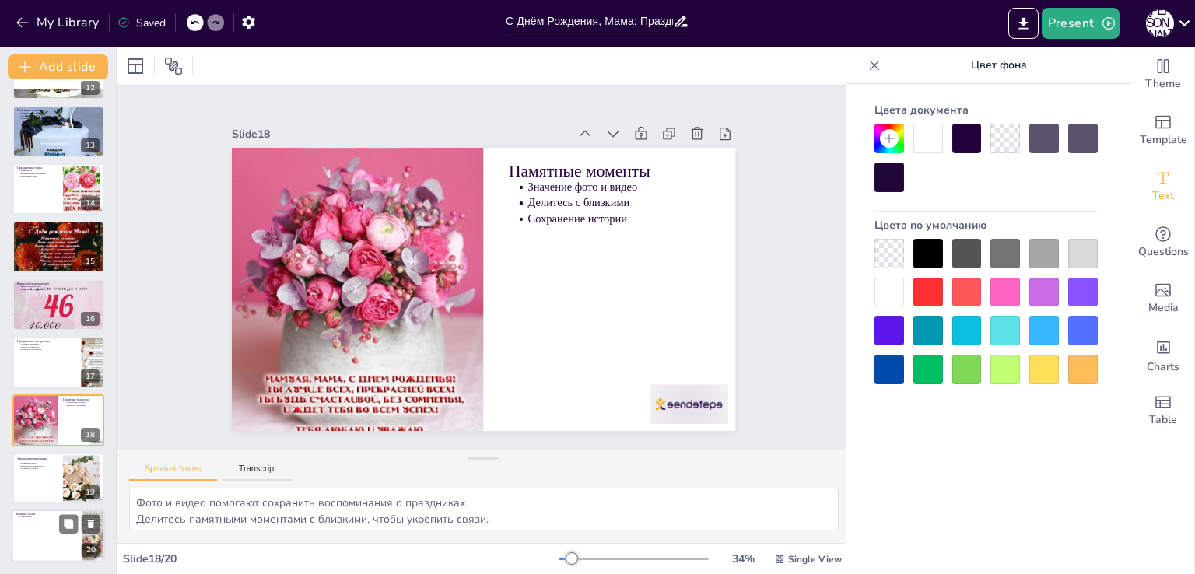
click at [15, 522] on div at bounding box center [58, 536] width 93 height 53
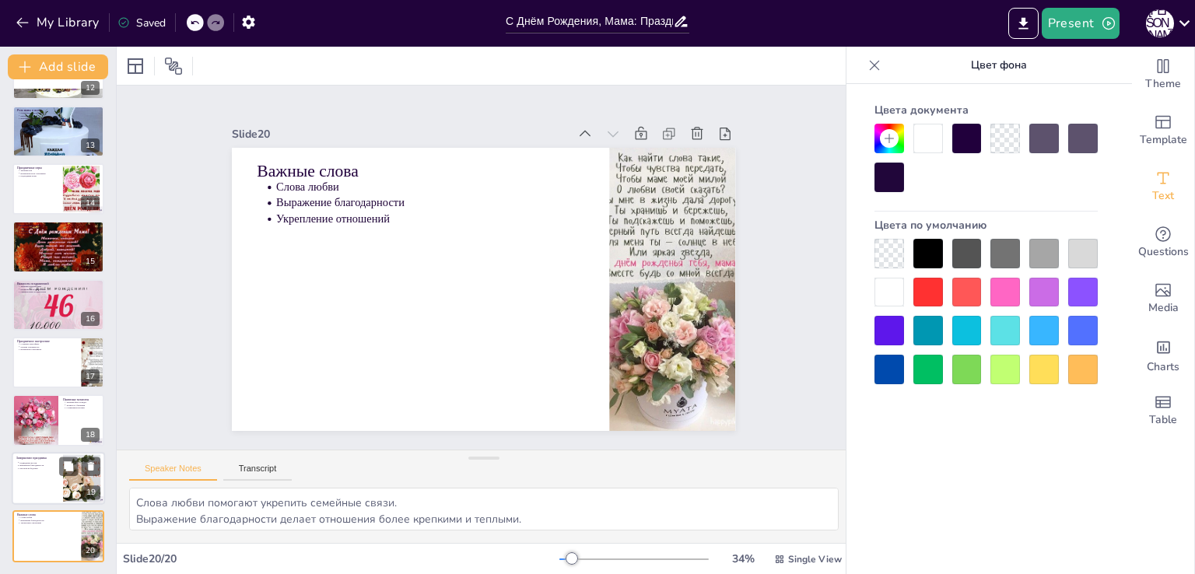
click at [25, 473] on div at bounding box center [58, 478] width 93 height 53
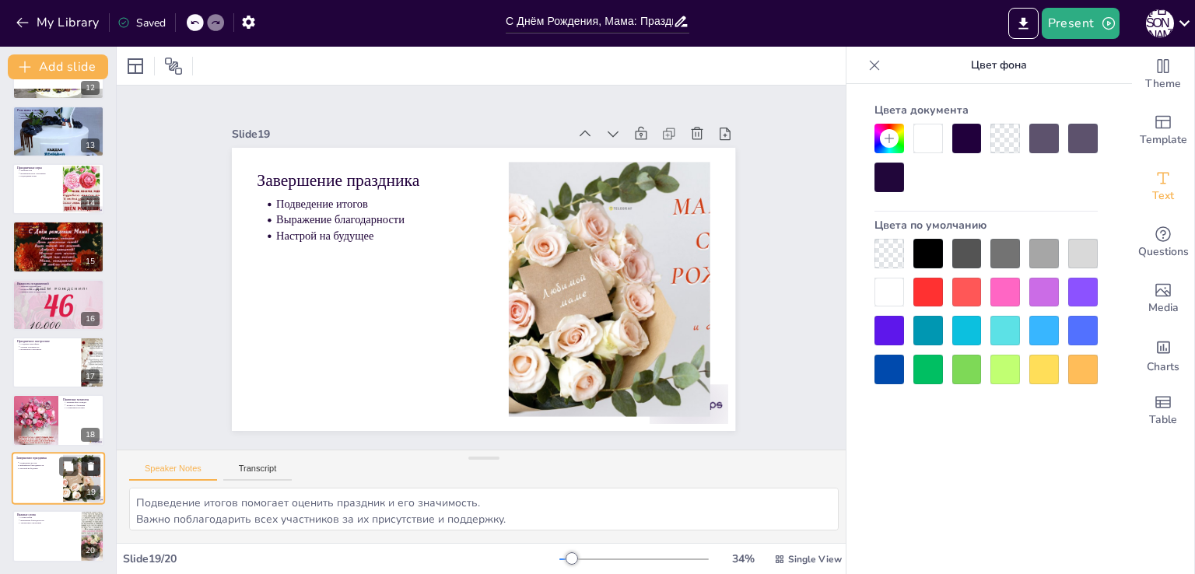
click at [89, 464] on icon at bounding box center [91, 466] width 6 height 9
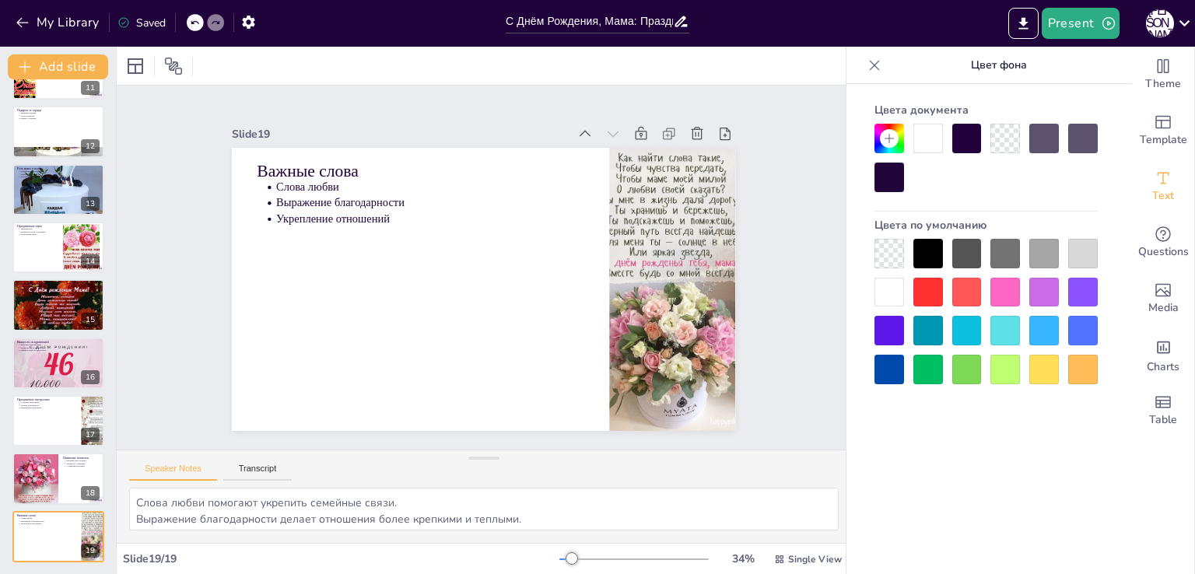
scroll to position [0, 0]
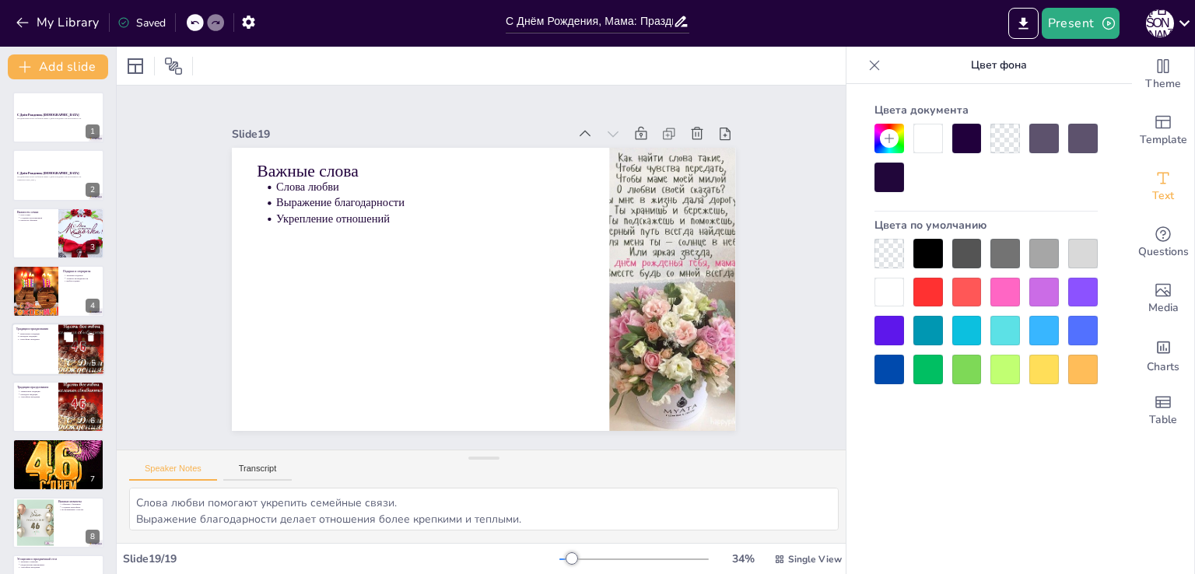
click at [53, 345] on div at bounding box center [58, 349] width 93 height 53
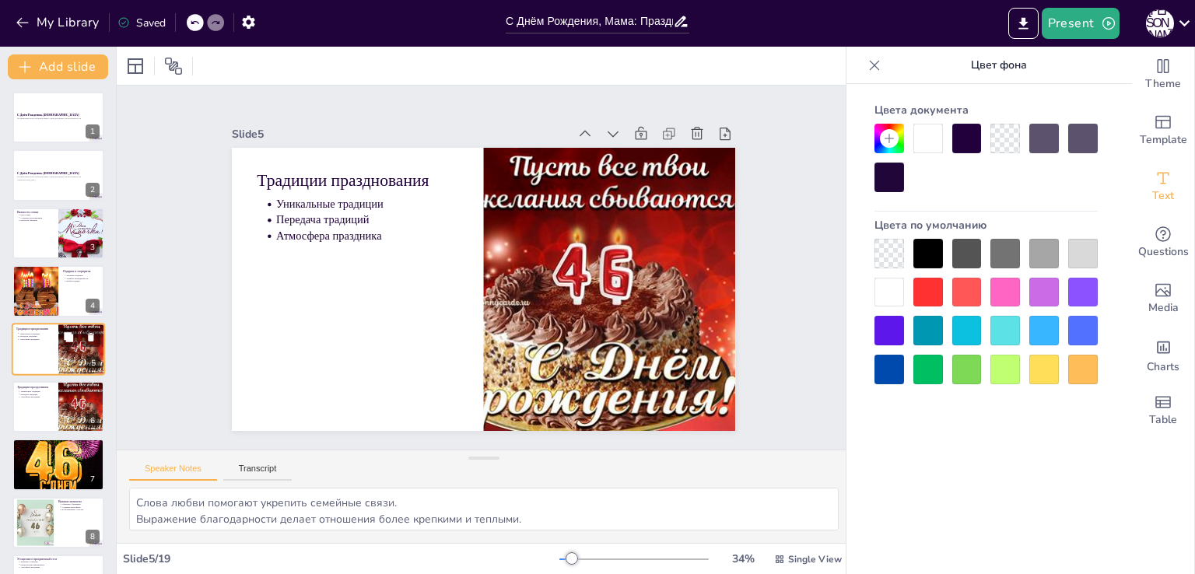
type textarea "Каждая семья развивает свои уникальные традиции празднования, что делает праздн…"
